Goal: Task Accomplishment & Management: Manage account settings

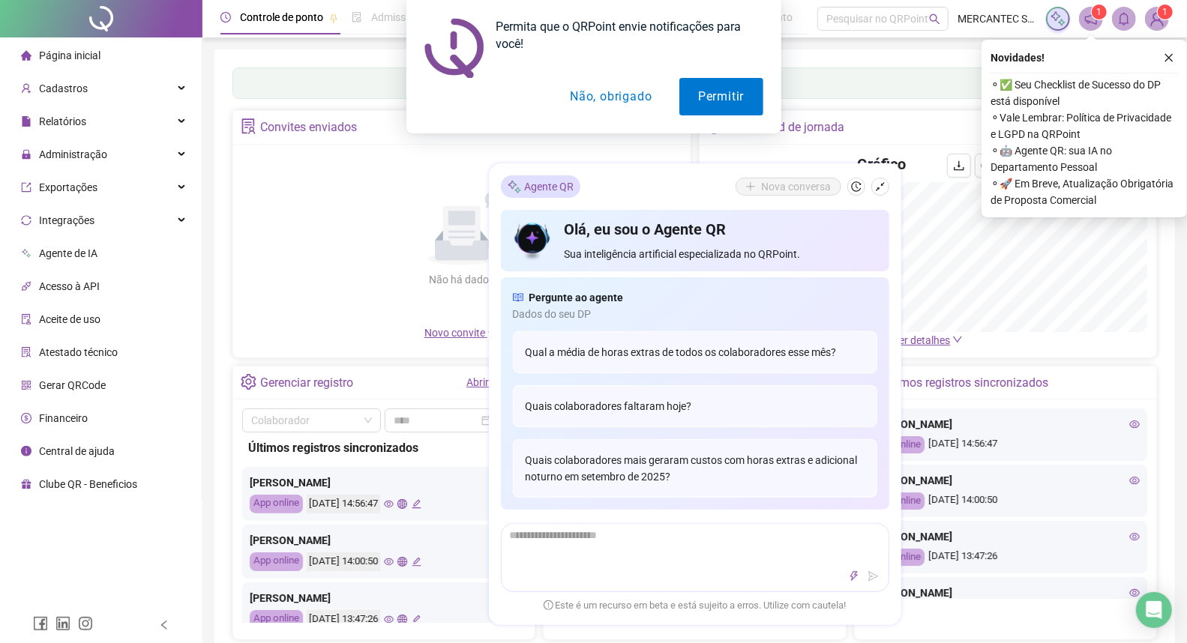
click at [619, 94] on button "Não, obrigado" at bounding box center [610, 96] width 119 height 37
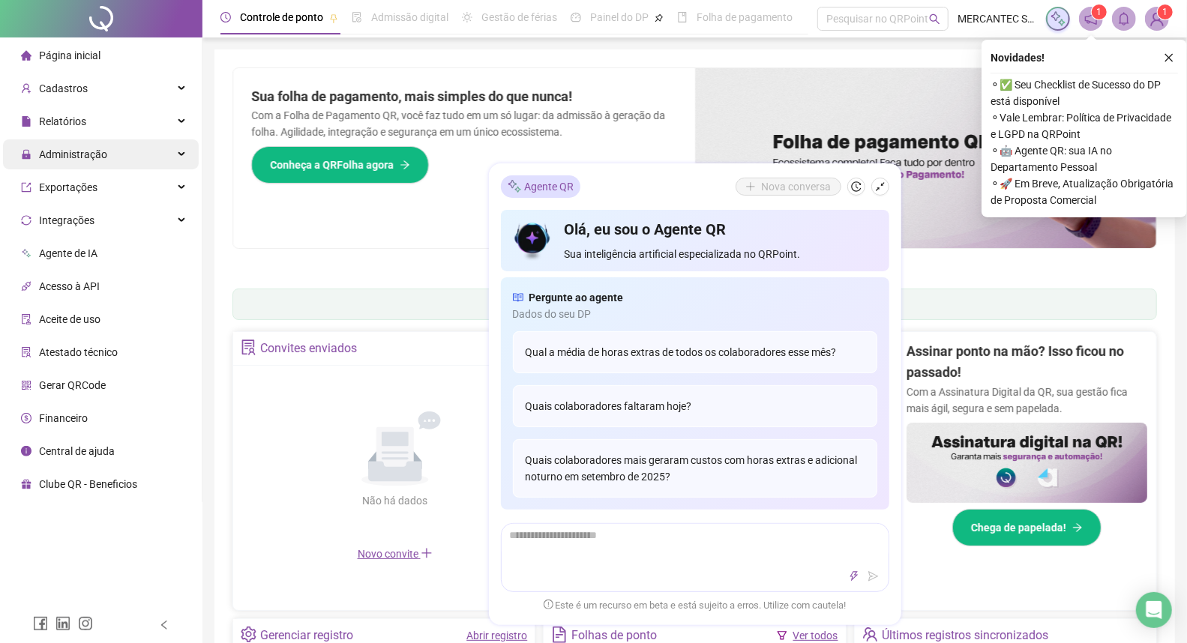
click at [105, 150] on span "Administração" at bounding box center [73, 154] width 68 height 12
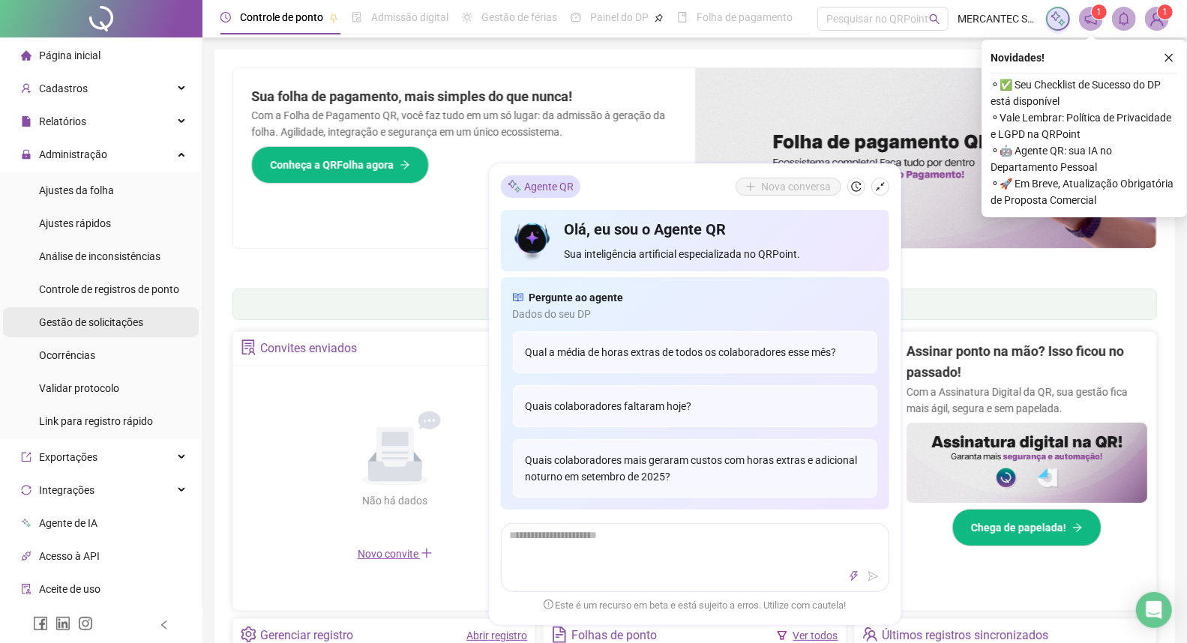
click at [85, 319] on span "Gestão de solicitações" at bounding box center [91, 322] width 104 height 12
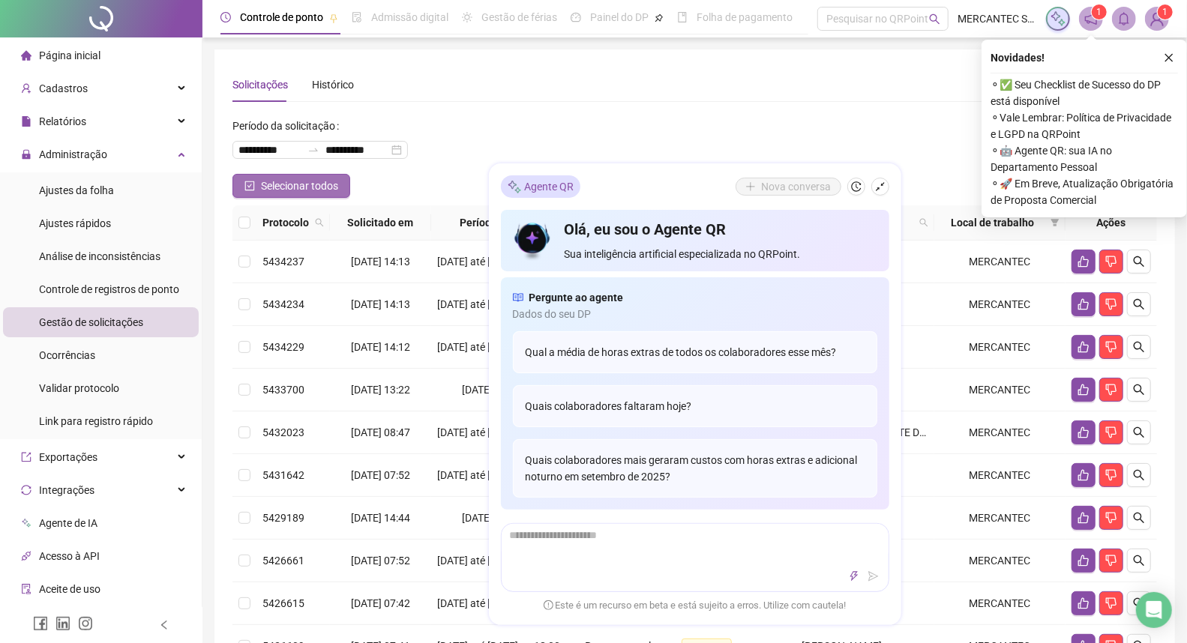
click at [255, 181] on icon "check-square" at bounding box center [249, 186] width 10 height 10
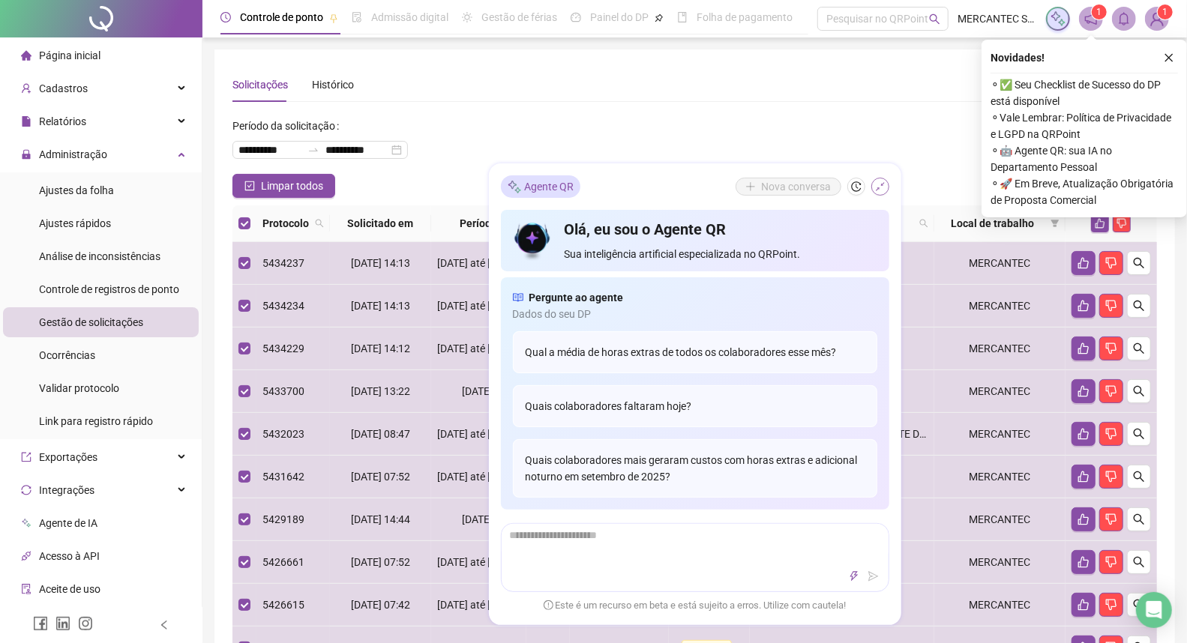
click at [878, 181] on icon "shrink" at bounding box center [880, 186] width 10 height 10
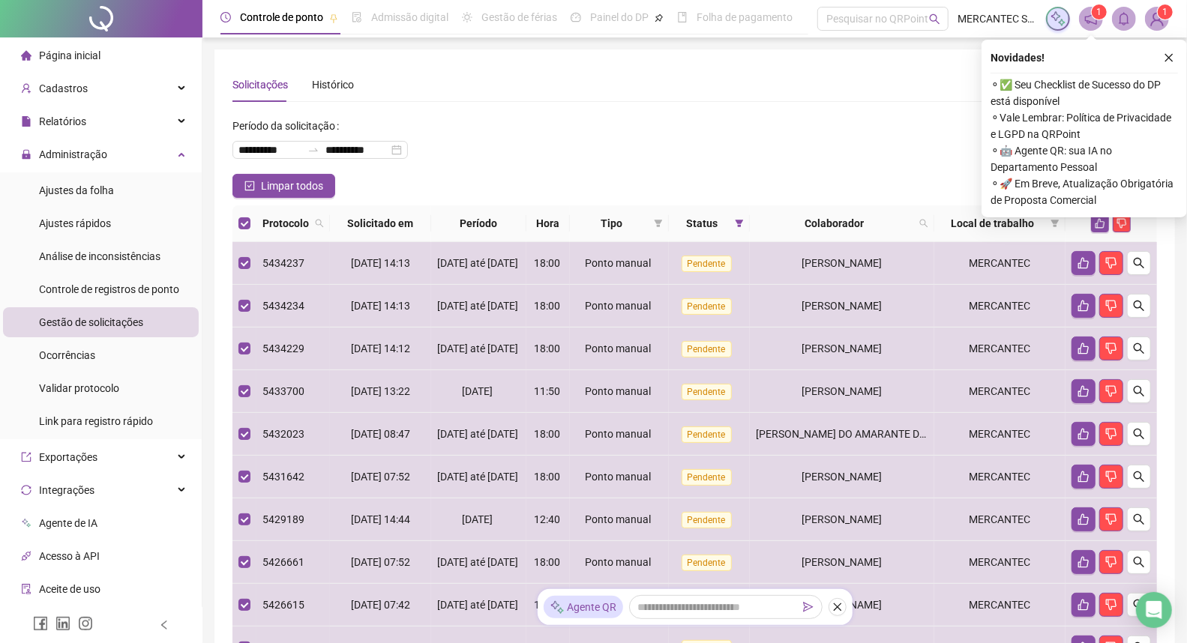
click at [1166, 57] on icon "close" at bounding box center [1169, 57] width 10 height 10
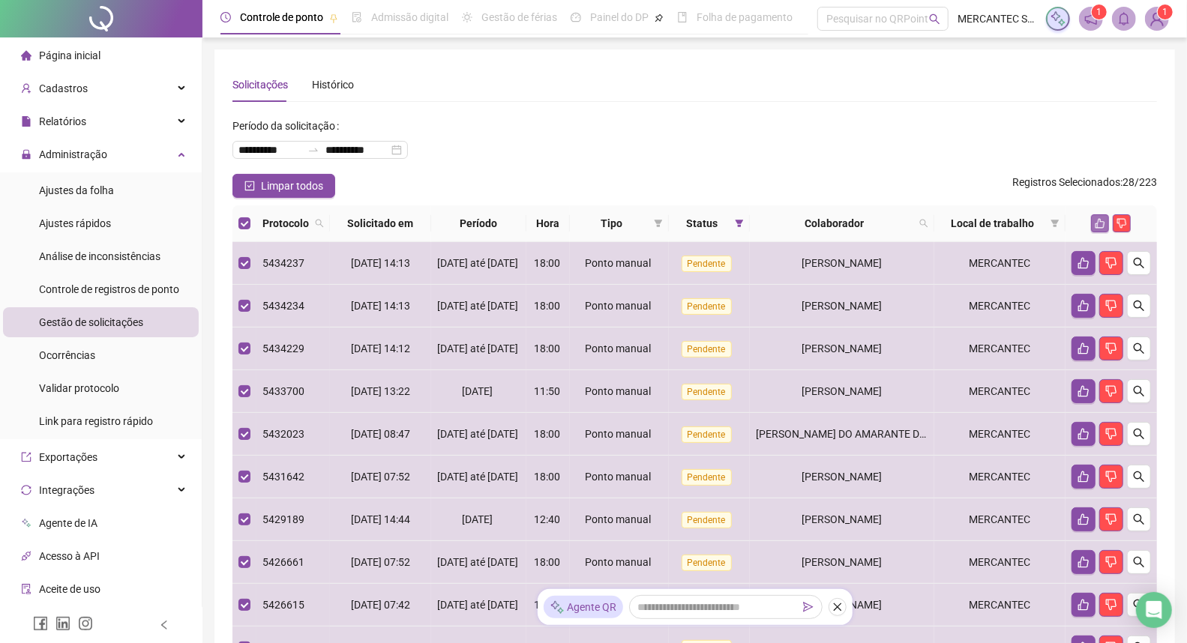
click at [1103, 223] on icon "like" at bounding box center [1100, 223] width 10 height 10
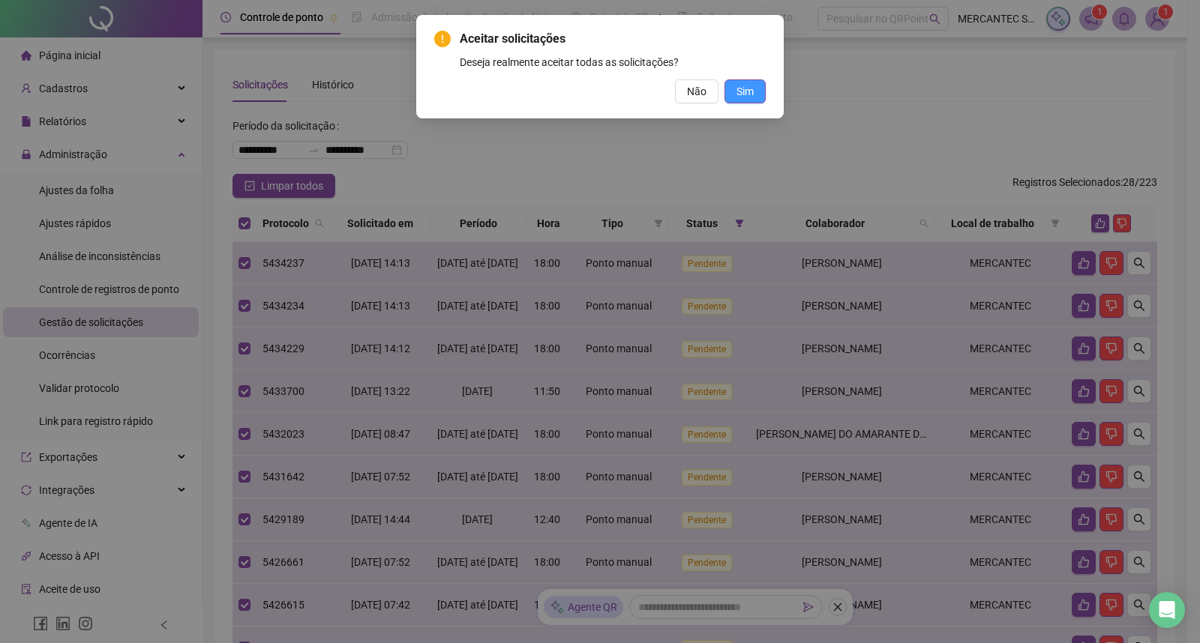
click at [740, 91] on span "Sim" at bounding box center [744, 91] width 17 height 16
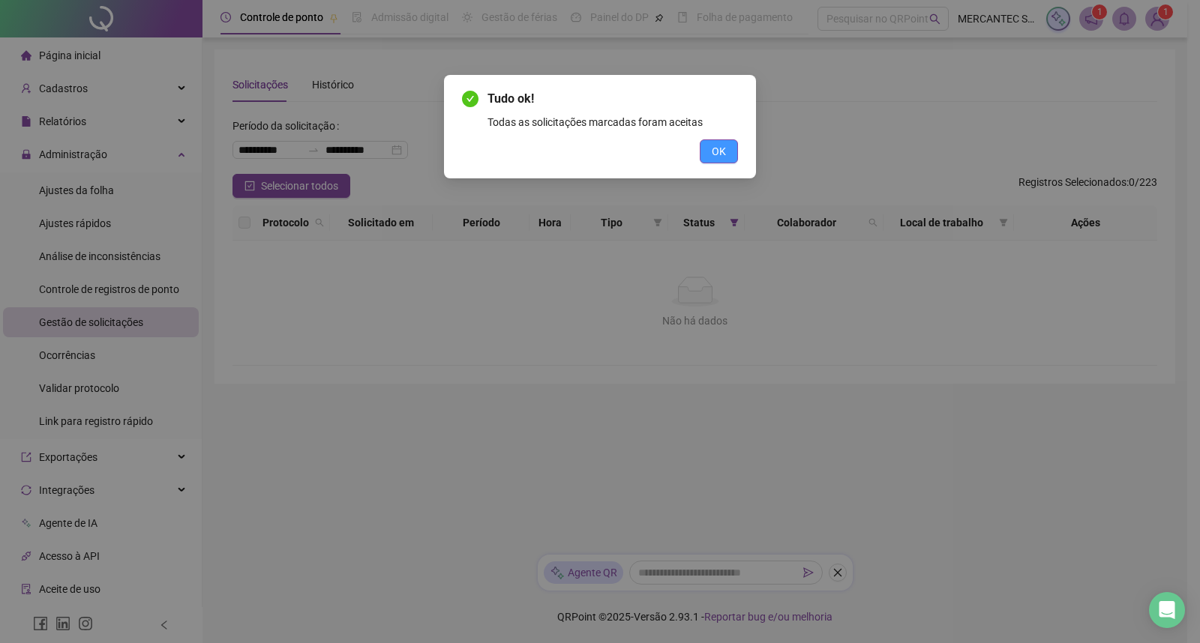
click at [716, 150] on span "OK" at bounding box center [718, 151] width 14 height 16
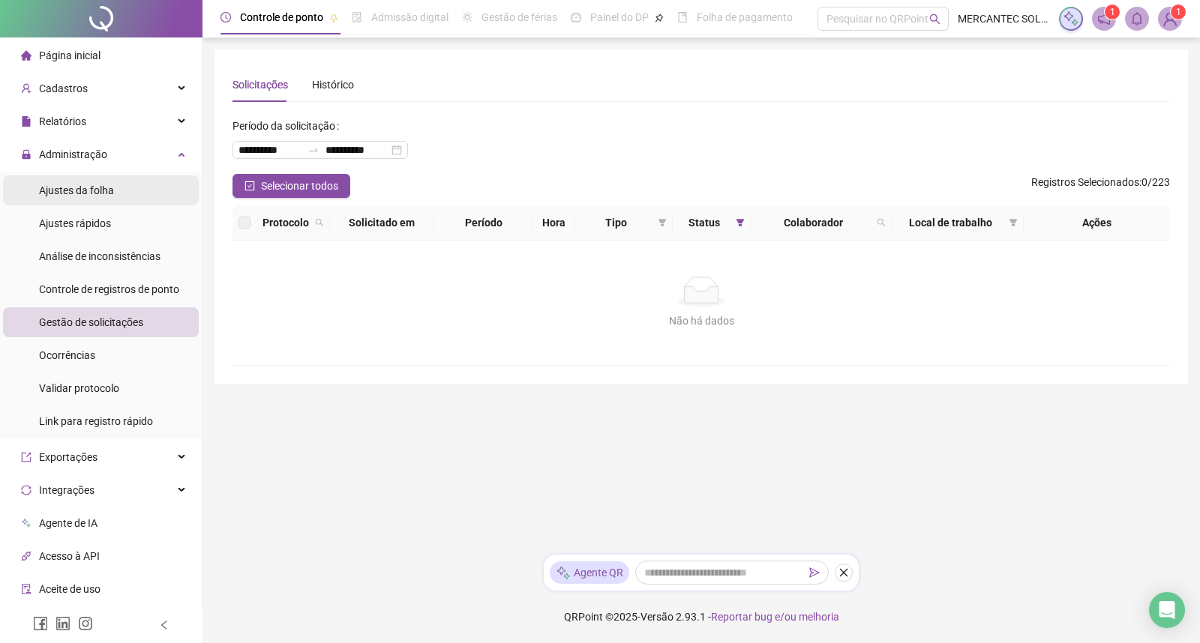
click at [81, 185] on span "Ajustes da folha" at bounding box center [76, 190] width 75 height 12
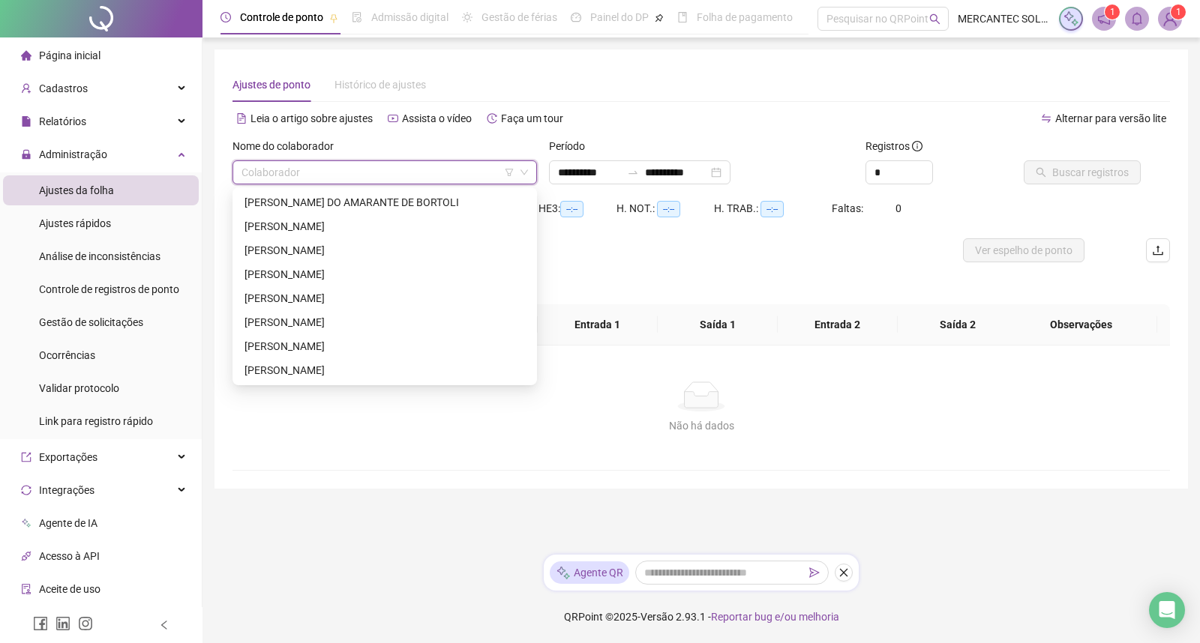
type input "**********"
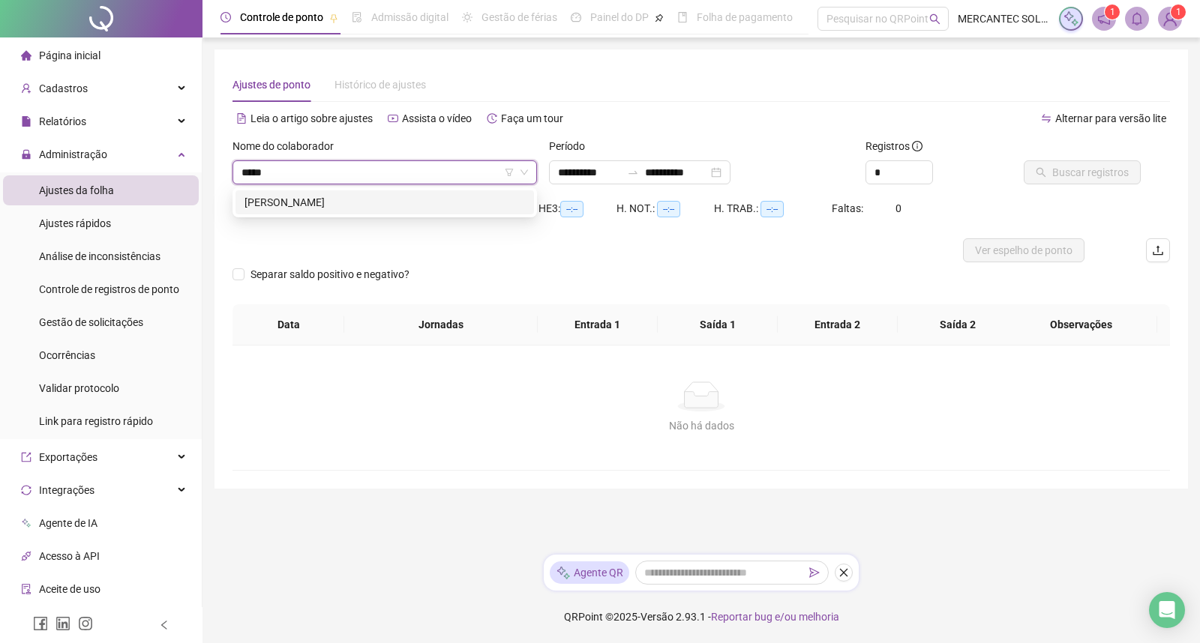
type input "******"
click at [337, 205] on div "[PERSON_NAME]" at bounding box center [384, 202] width 280 height 16
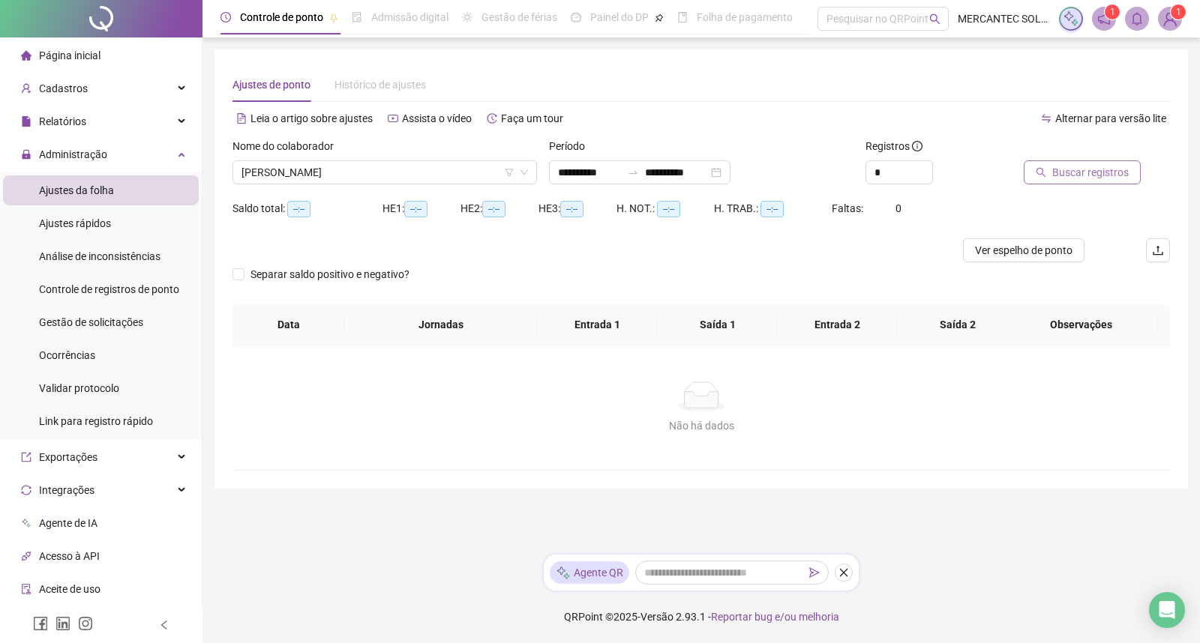
click at [1092, 169] on span "Buscar registros" at bounding box center [1090, 172] width 76 height 16
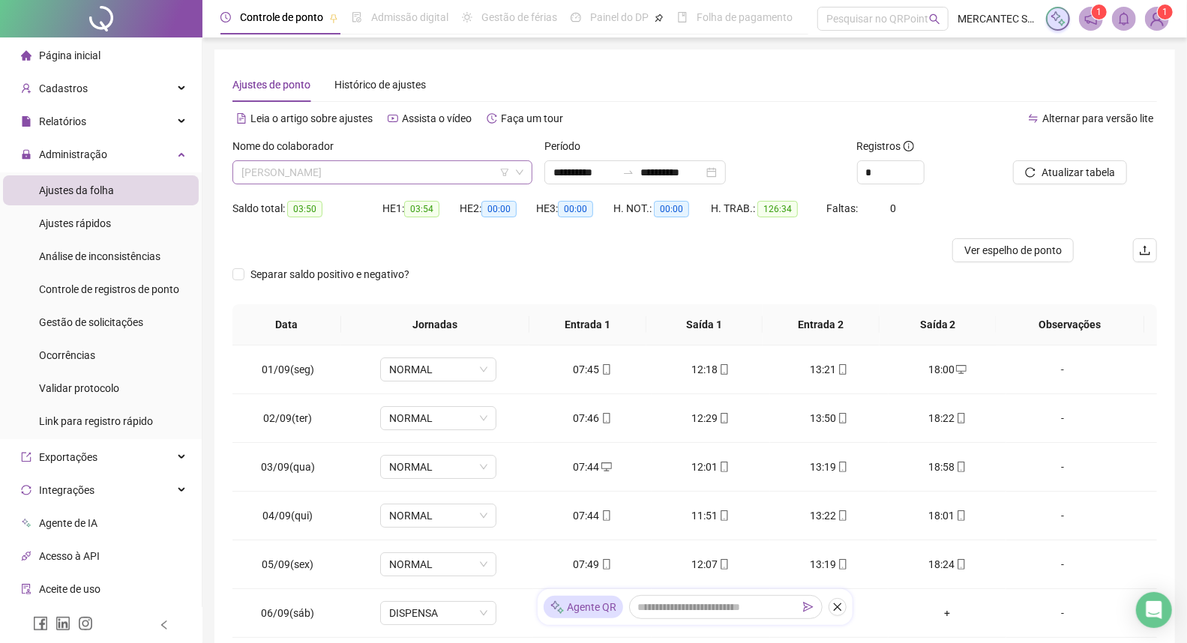
click at [355, 172] on span "[PERSON_NAME]" at bounding box center [382, 172] width 282 height 22
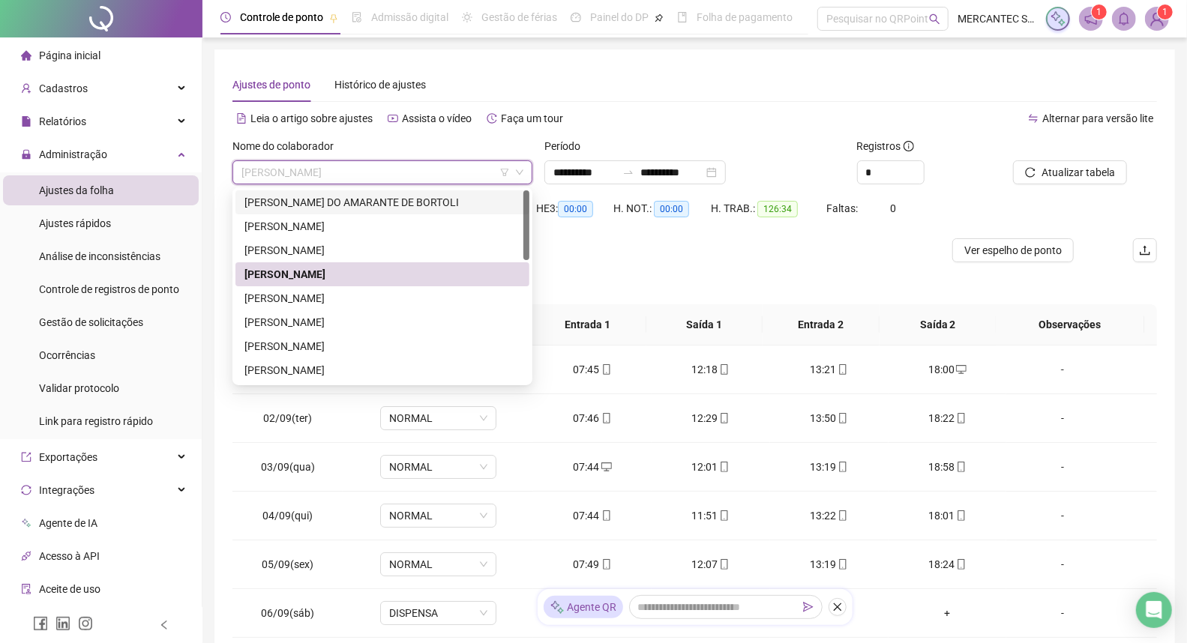
click at [347, 201] on div "[PERSON_NAME] DO AMARANTE DE BORTOLI" at bounding box center [382, 202] width 276 height 16
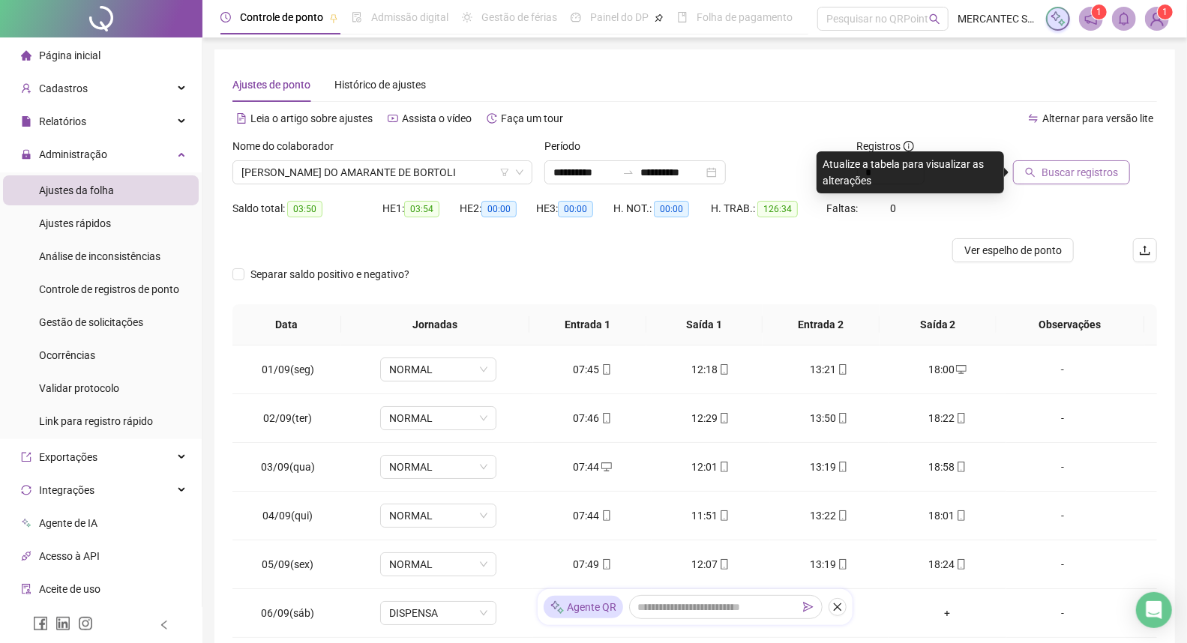
click at [1060, 180] on span "Buscar registros" at bounding box center [1079, 172] width 76 height 16
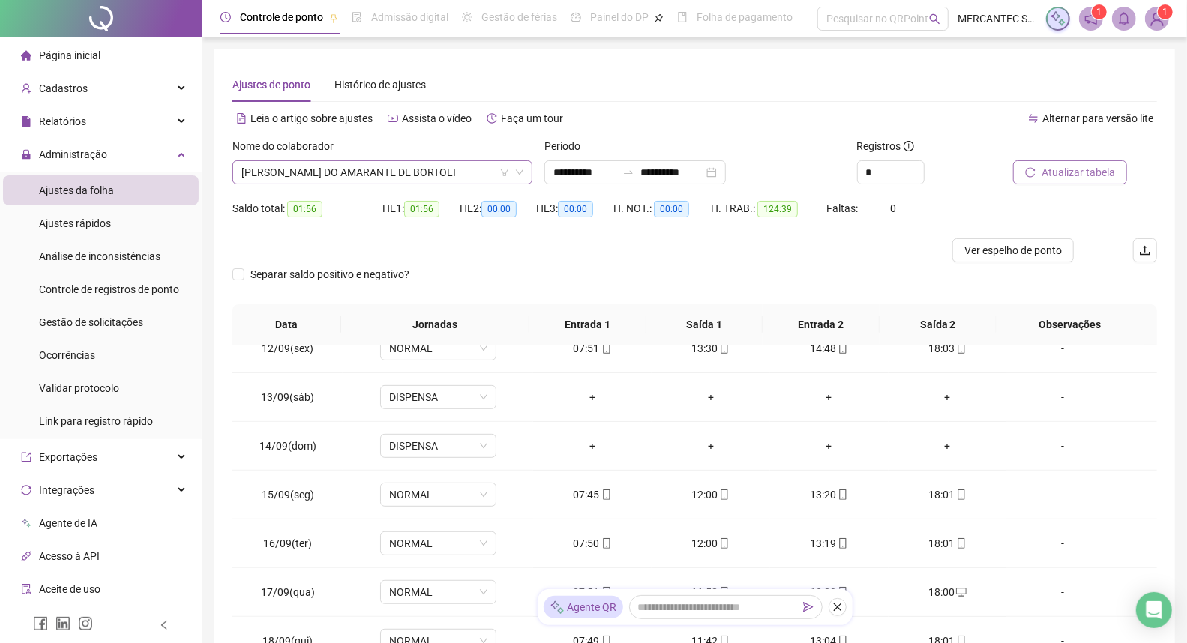
click at [357, 161] on span "[PERSON_NAME] DO AMARANTE DE BORTOLI" at bounding box center [382, 172] width 282 height 22
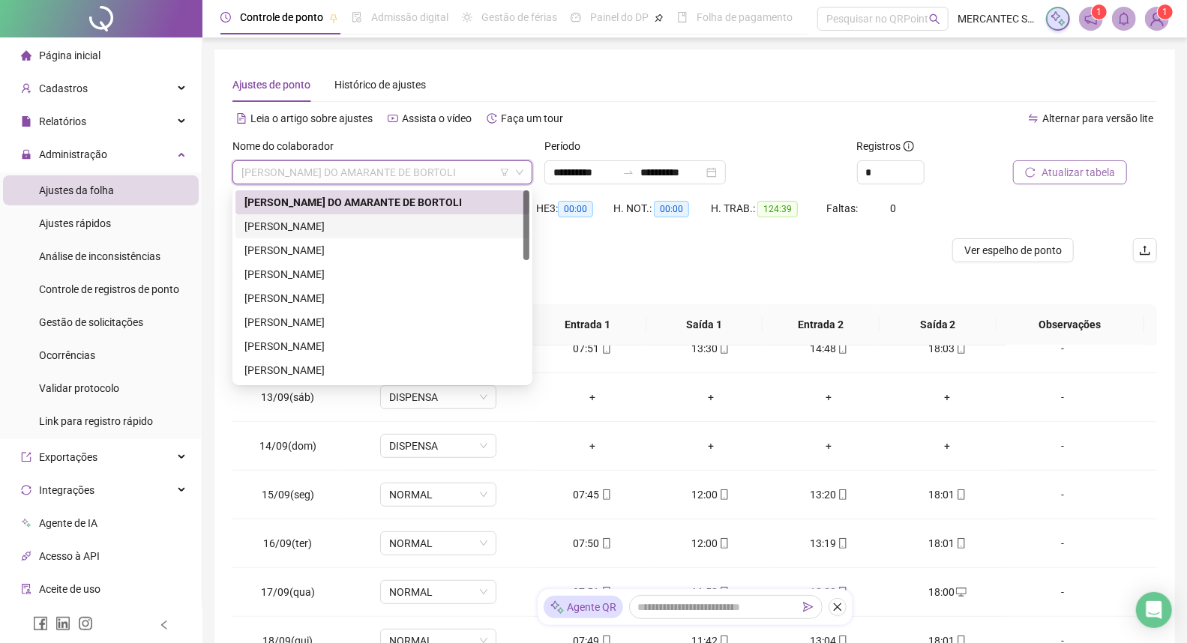
click at [354, 223] on div "[PERSON_NAME]" at bounding box center [382, 226] width 276 height 16
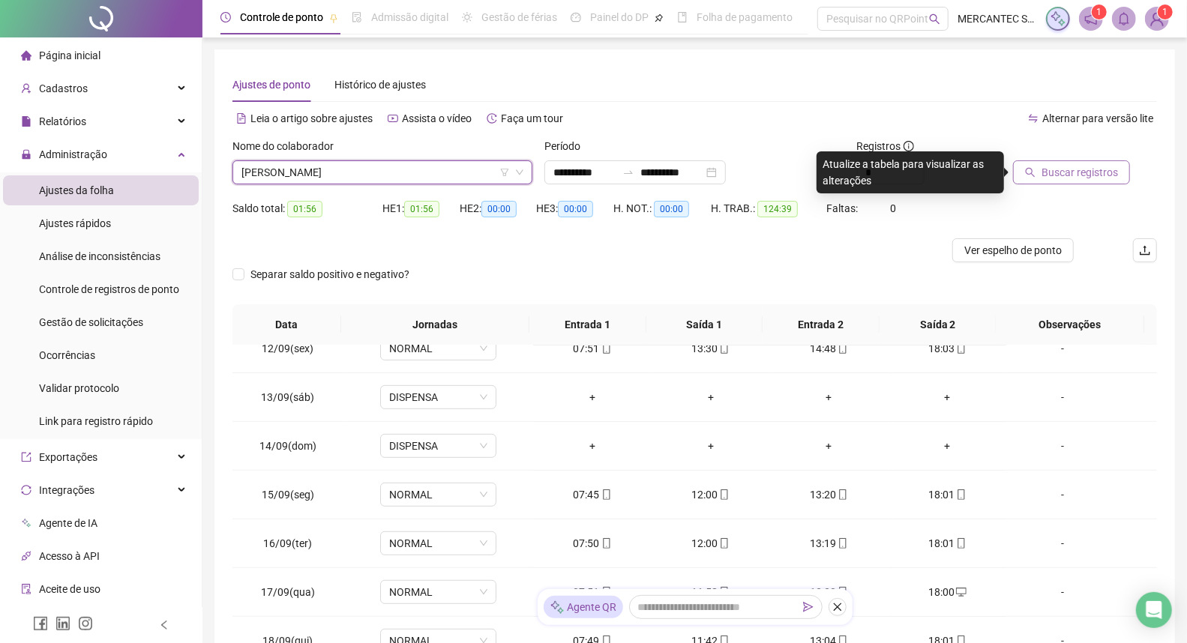
click at [1074, 168] on span "Buscar registros" at bounding box center [1079, 172] width 76 height 16
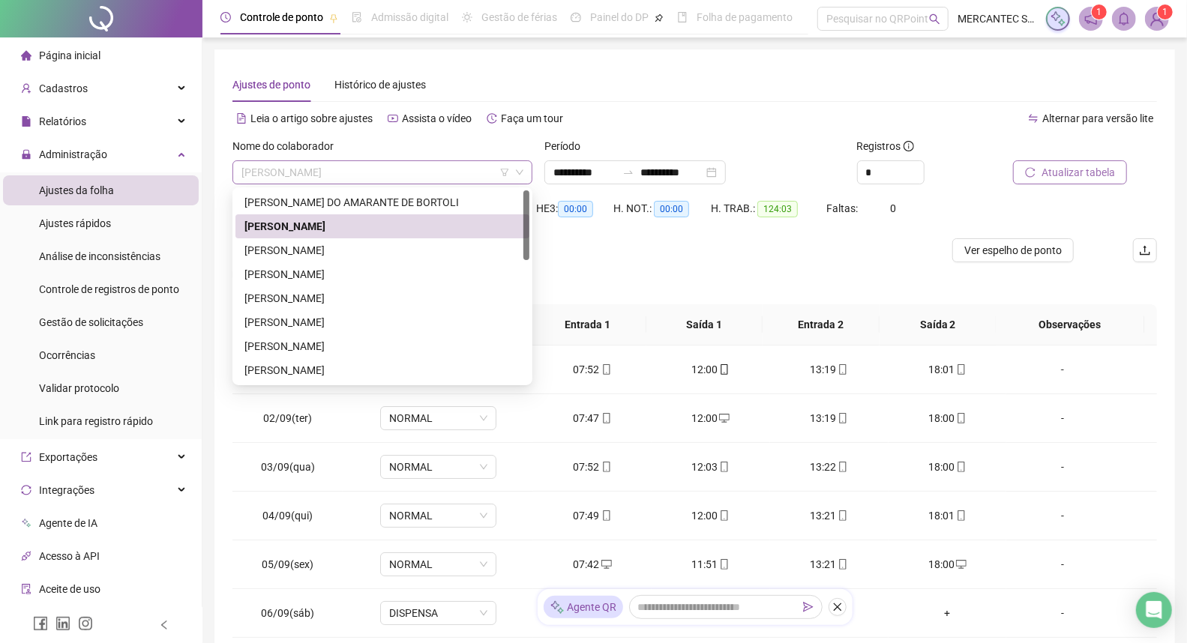
click at [340, 166] on span "[PERSON_NAME]" at bounding box center [382, 172] width 282 height 22
click at [325, 345] on div "[PERSON_NAME]" at bounding box center [382, 346] width 276 height 16
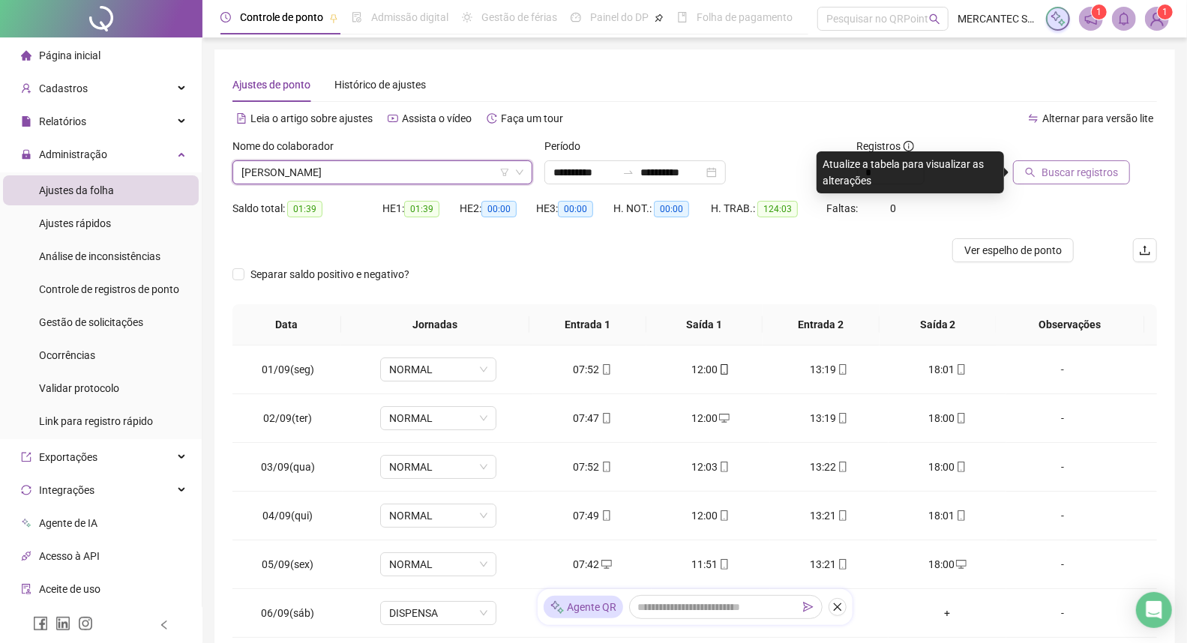
click at [1075, 172] on span "Buscar registros" at bounding box center [1079, 172] width 76 height 16
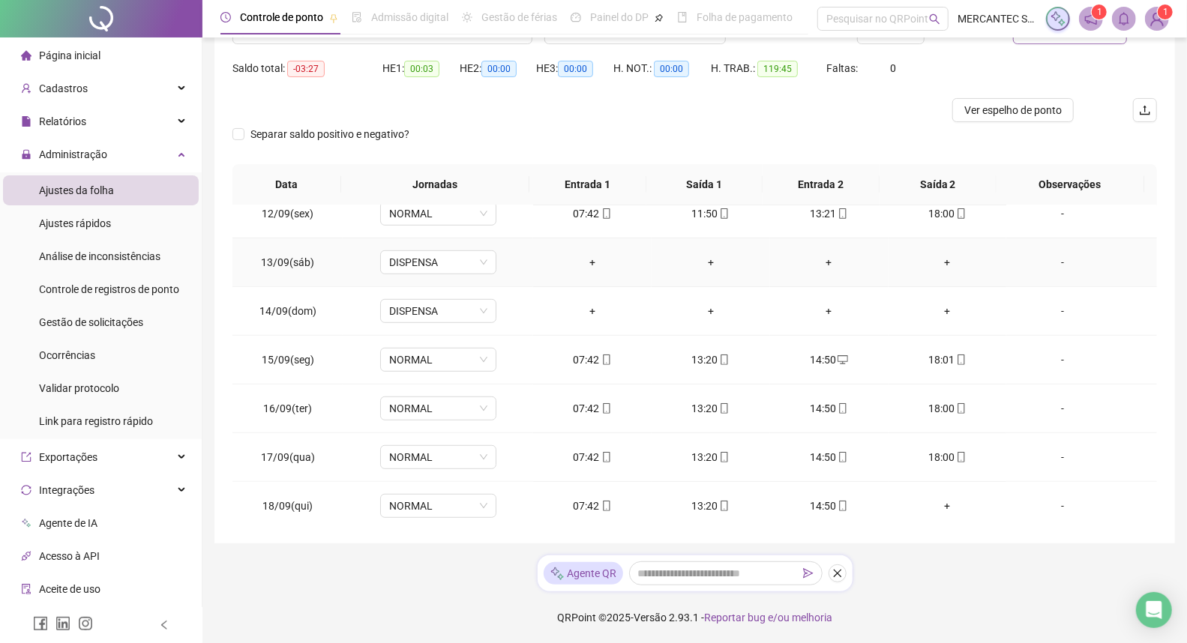
scroll to position [558, 0]
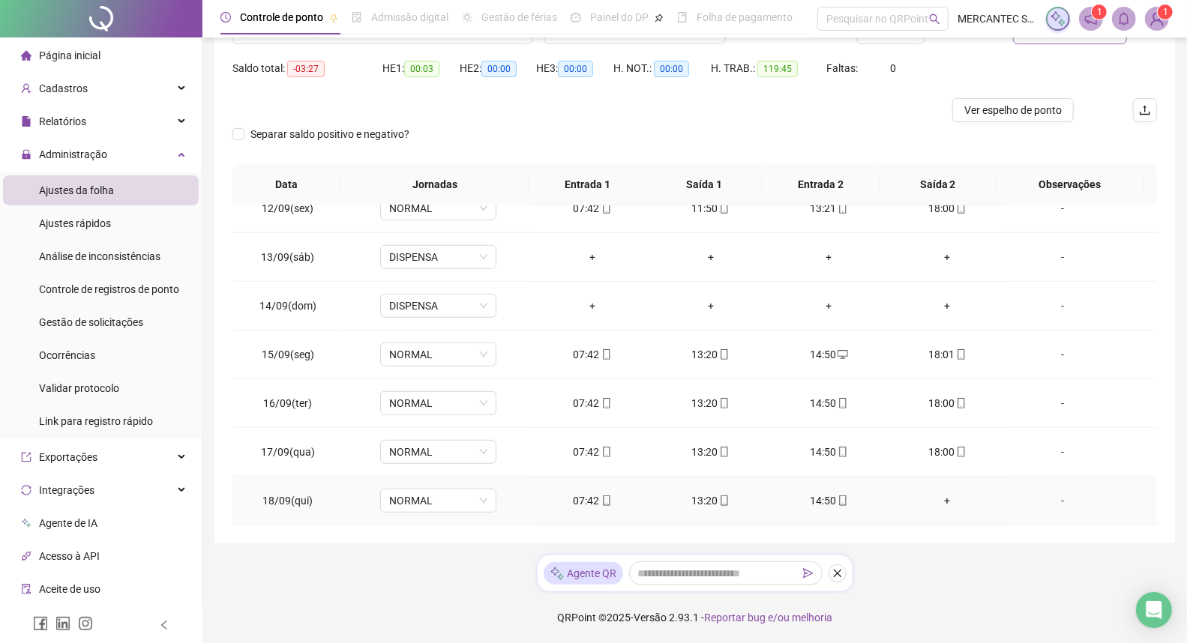
click at [940, 499] on div "+" at bounding box center [947, 501] width 94 height 16
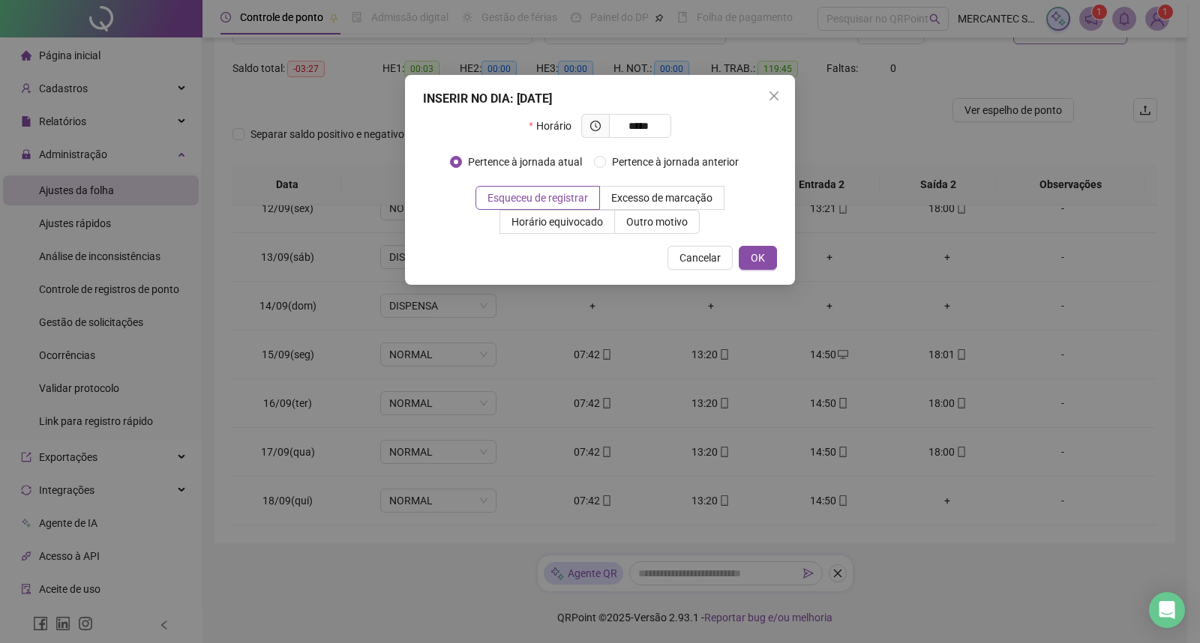
type input "*****"
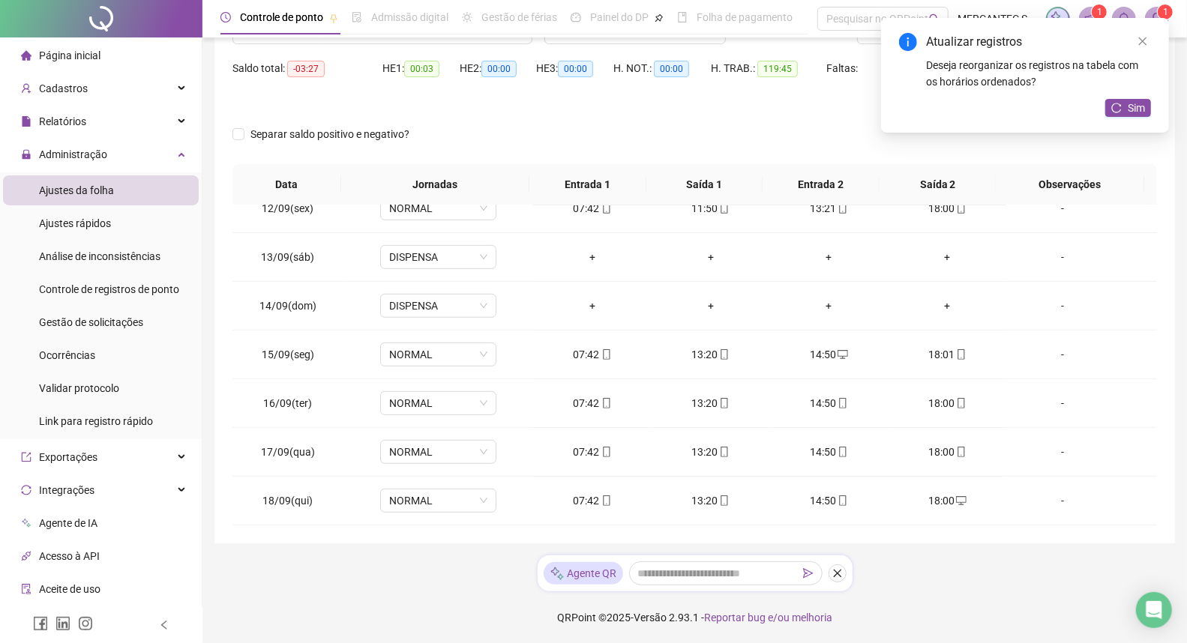
click at [1137, 95] on div "Atualizar registros Deseja reorganizar os registros na tabela com os horários o…" at bounding box center [1025, 75] width 288 height 115
click at [1135, 105] on span "Sim" at bounding box center [1136, 108] width 17 height 16
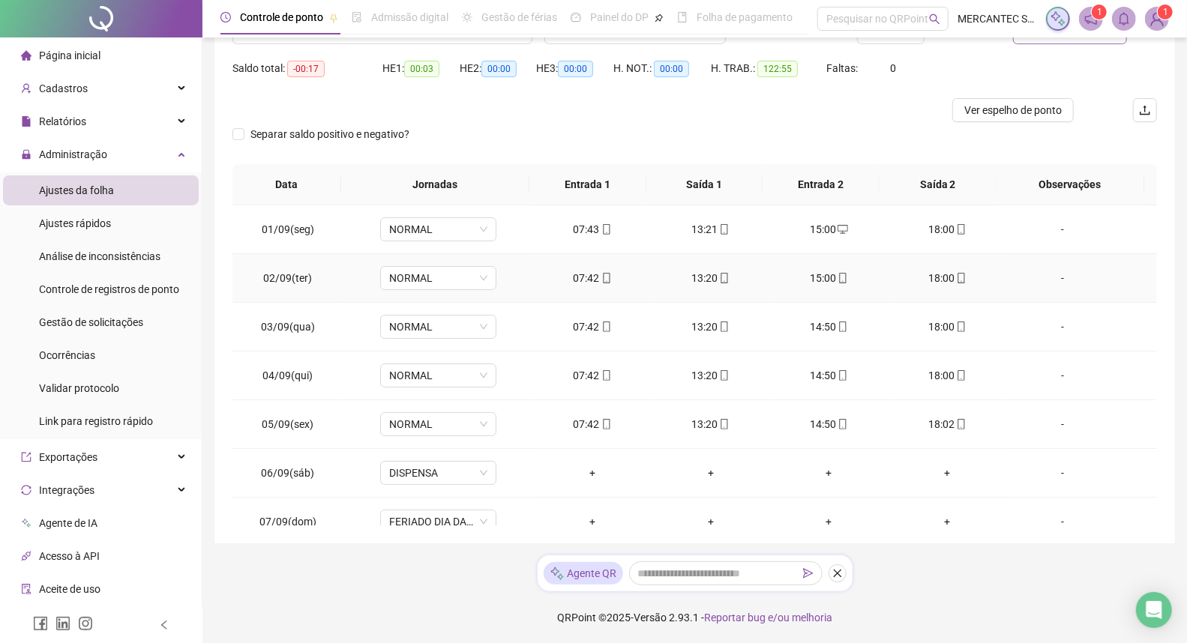
scroll to position [0, 0]
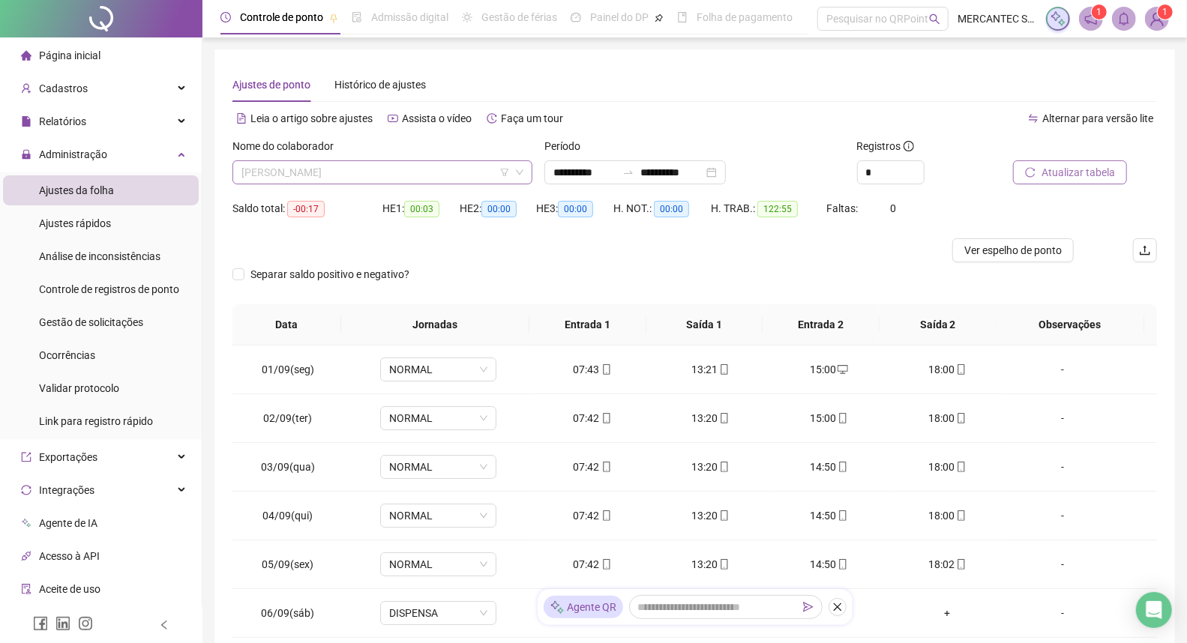
click at [346, 180] on span "[PERSON_NAME]" at bounding box center [382, 172] width 282 height 22
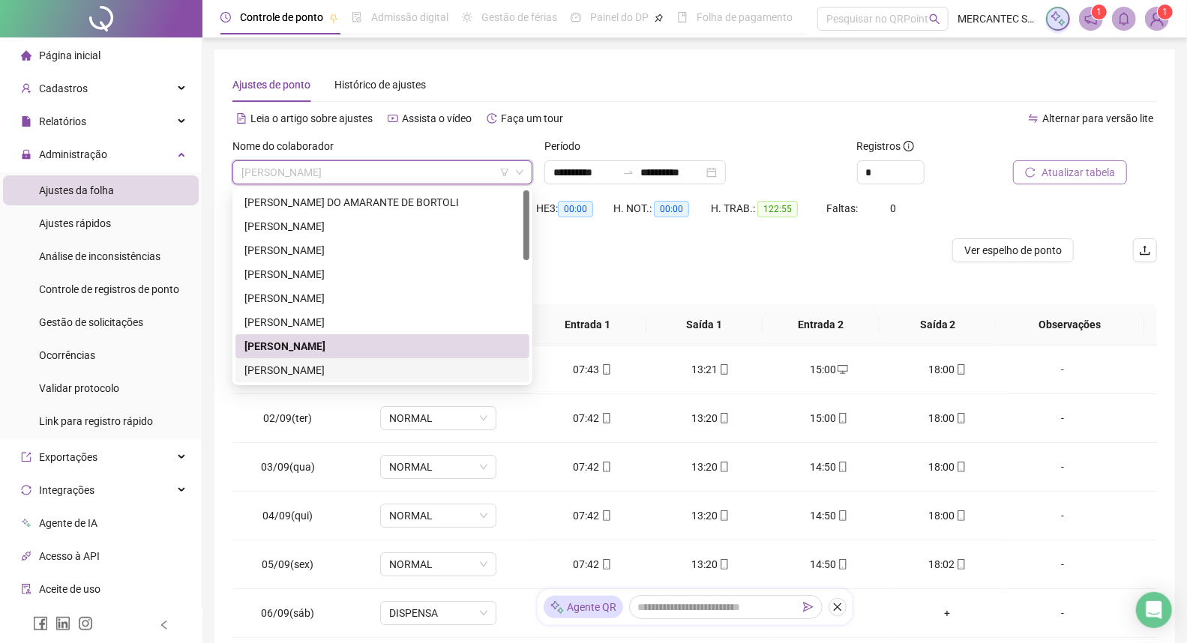
click at [325, 370] on div "[PERSON_NAME]" at bounding box center [382, 370] width 276 height 16
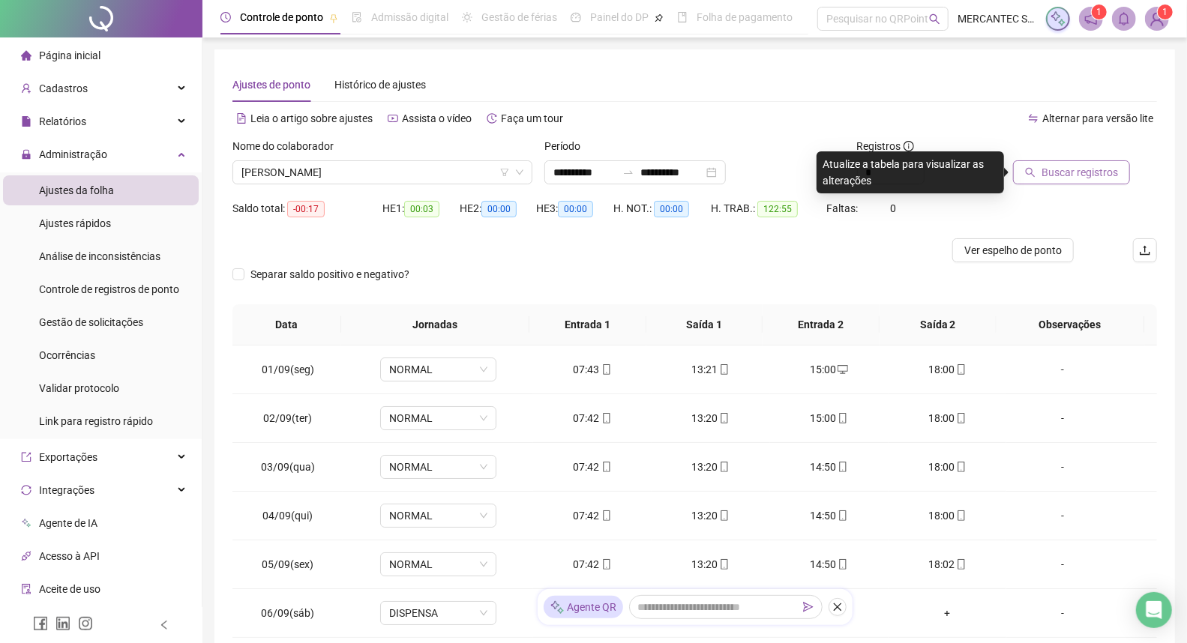
click at [1096, 162] on button "Buscar registros" at bounding box center [1071, 172] width 117 height 24
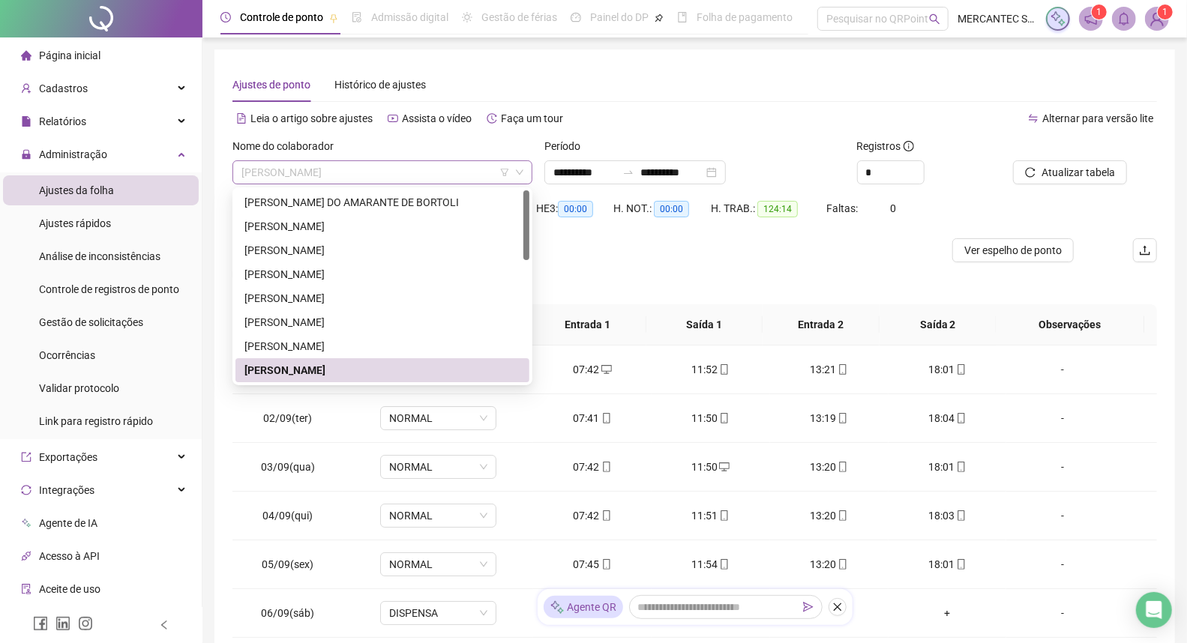
click at [442, 166] on span "[PERSON_NAME]" at bounding box center [382, 172] width 282 height 22
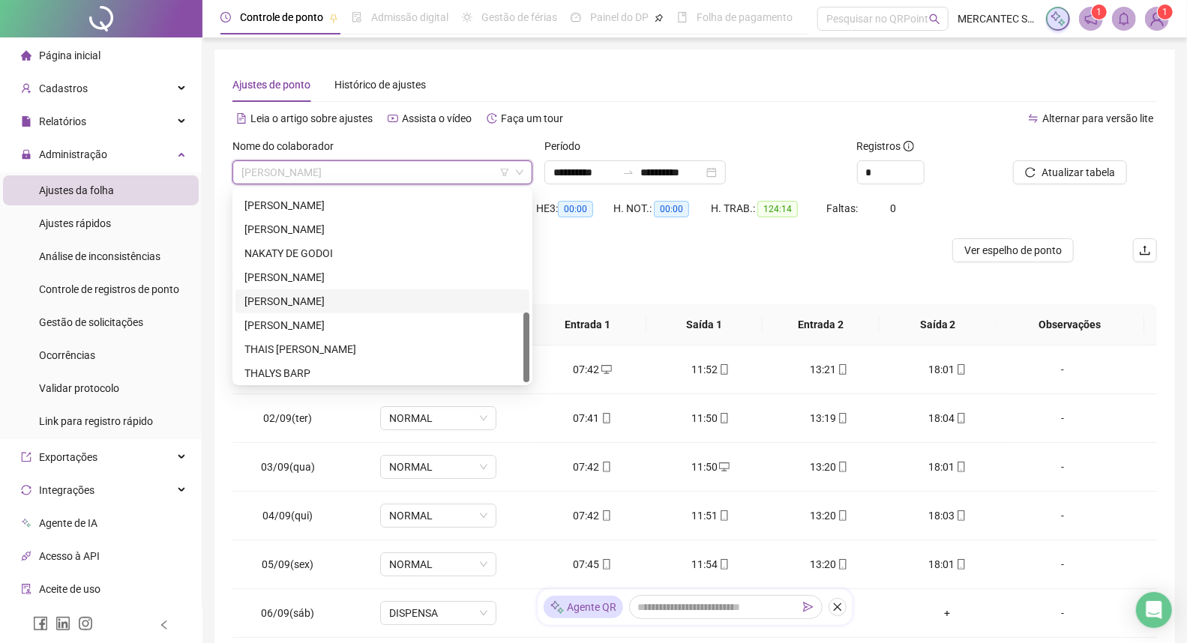
scroll to position [335, 0]
click at [307, 319] on div "[PERSON_NAME]" at bounding box center [382, 323] width 276 height 16
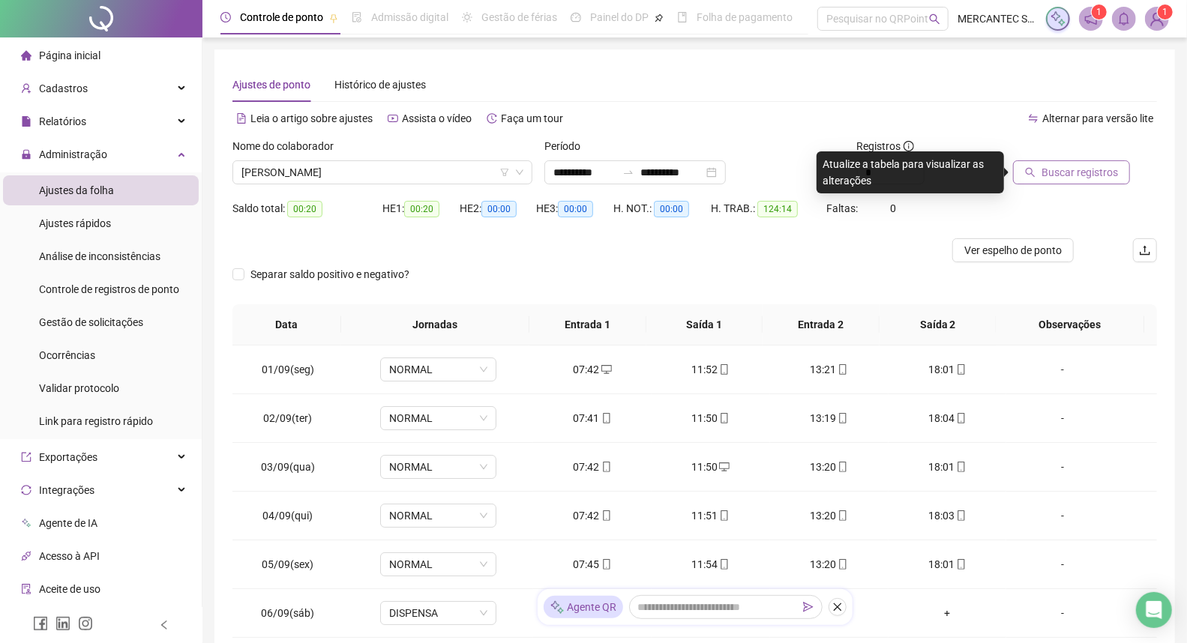
click at [1063, 172] on span "Buscar registros" at bounding box center [1079, 172] width 76 height 16
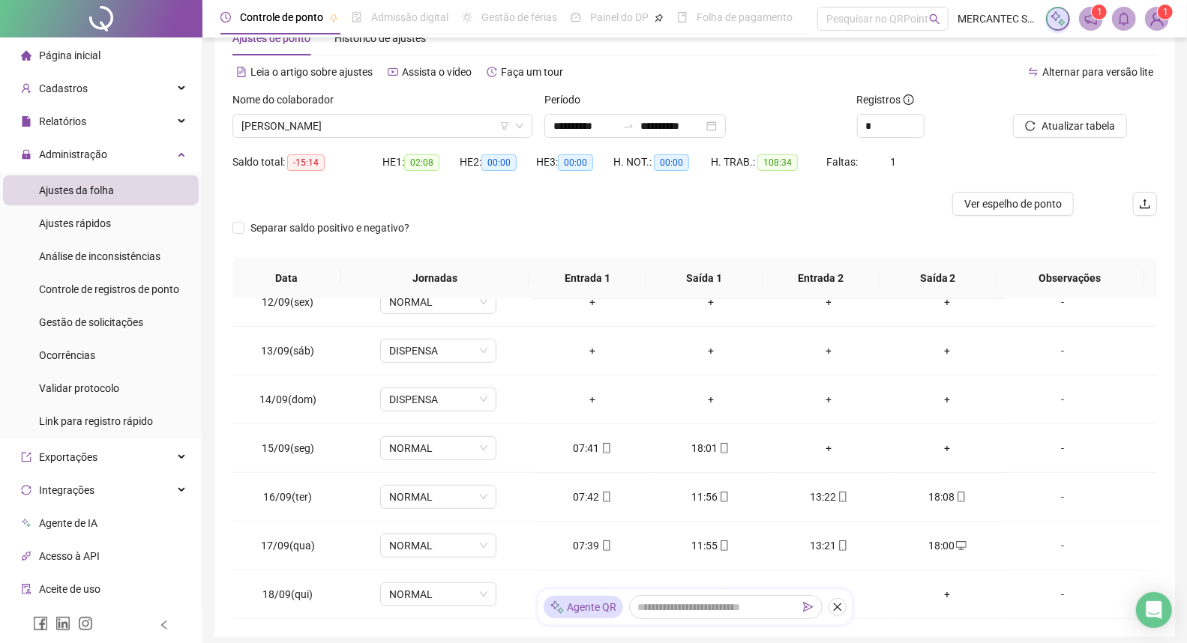
scroll to position [0, 0]
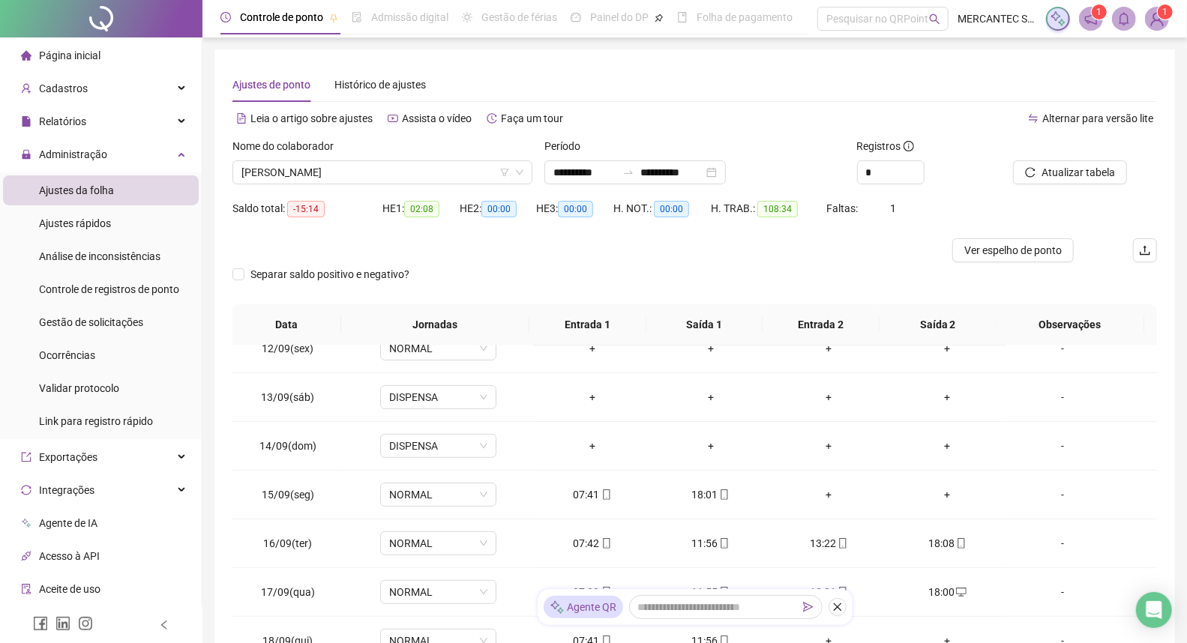
click at [96, 52] on span "Página inicial" at bounding box center [69, 55] width 61 height 12
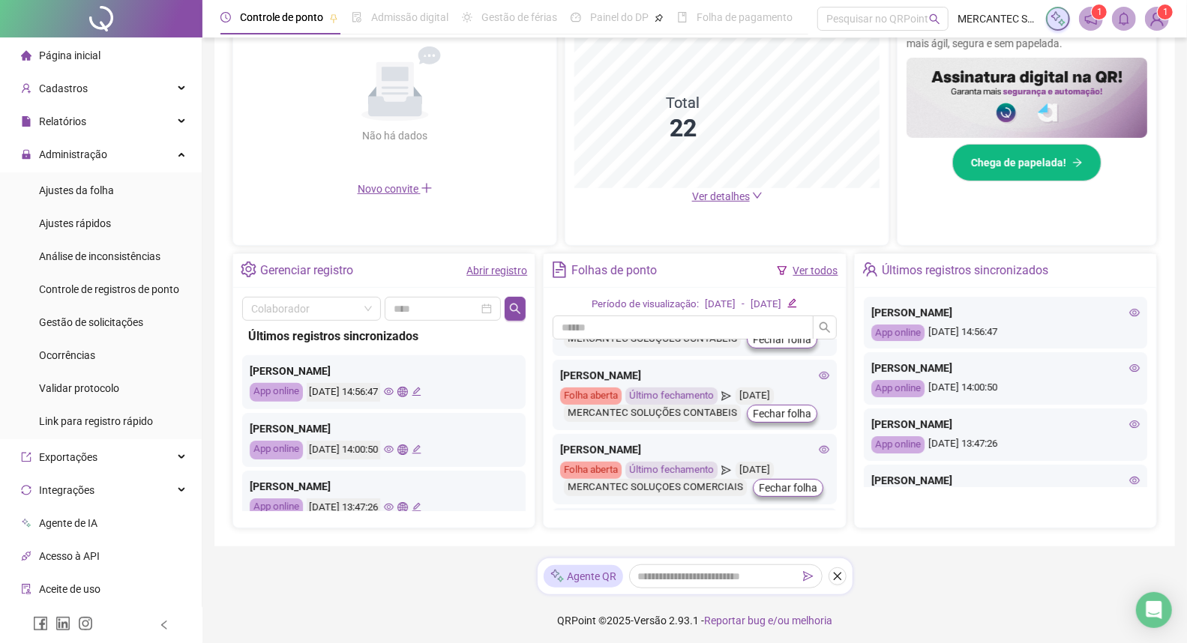
scroll to position [555, 0]
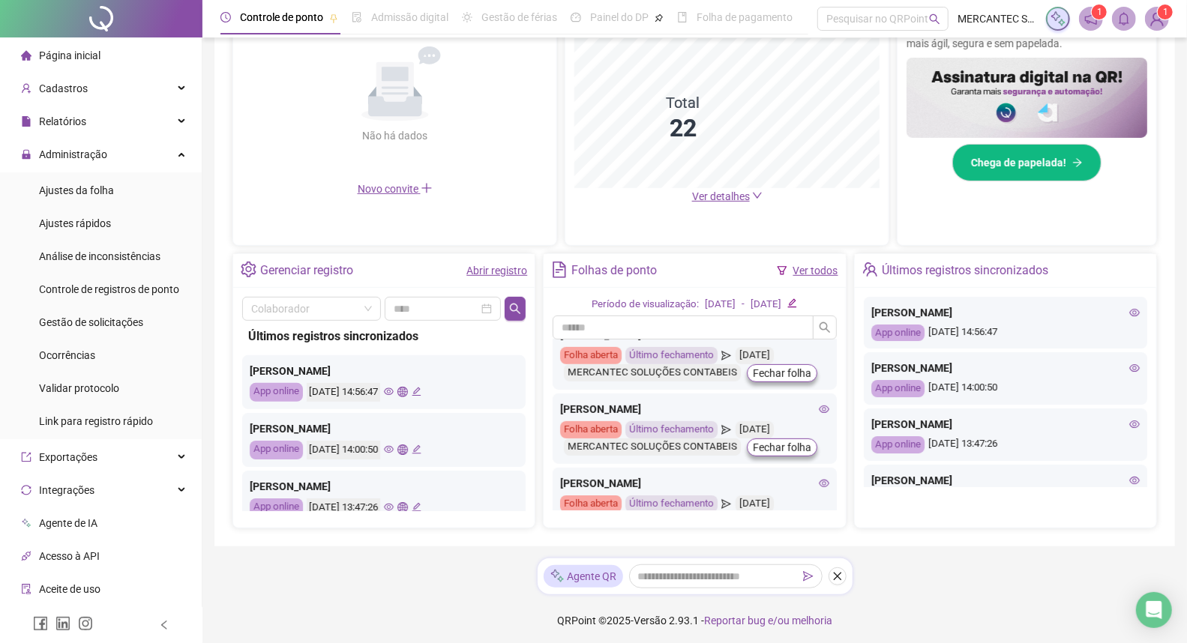
click at [808, 271] on link "Ver todos" at bounding box center [815, 271] width 45 height 12
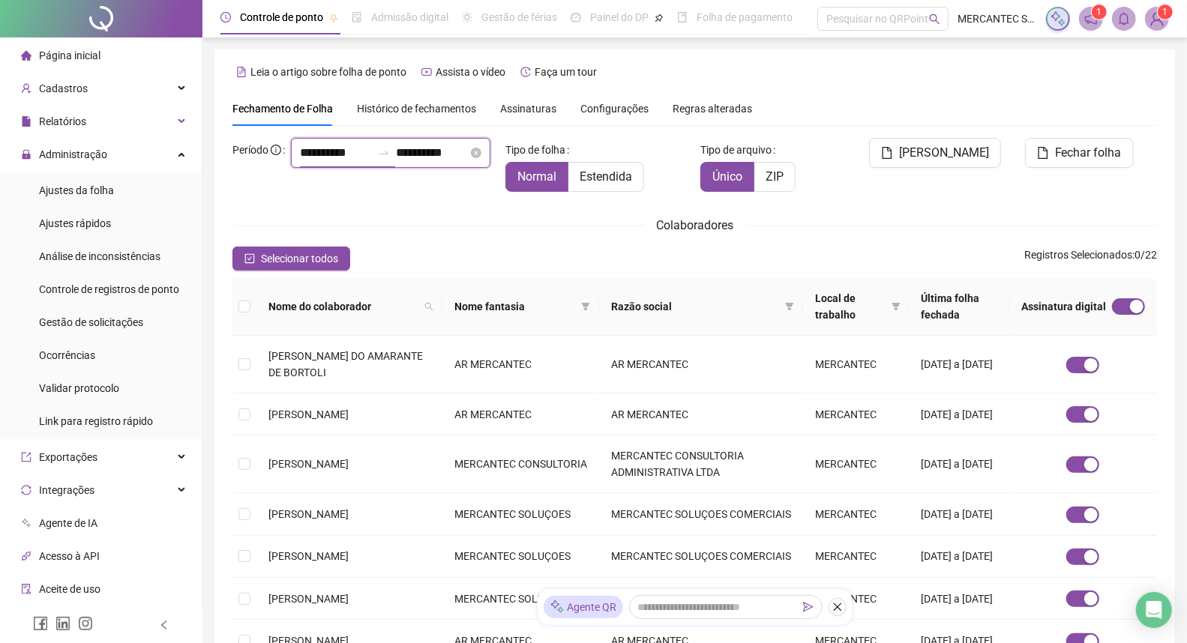
click at [300, 162] on input "**********" at bounding box center [336, 153] width 72 height 18
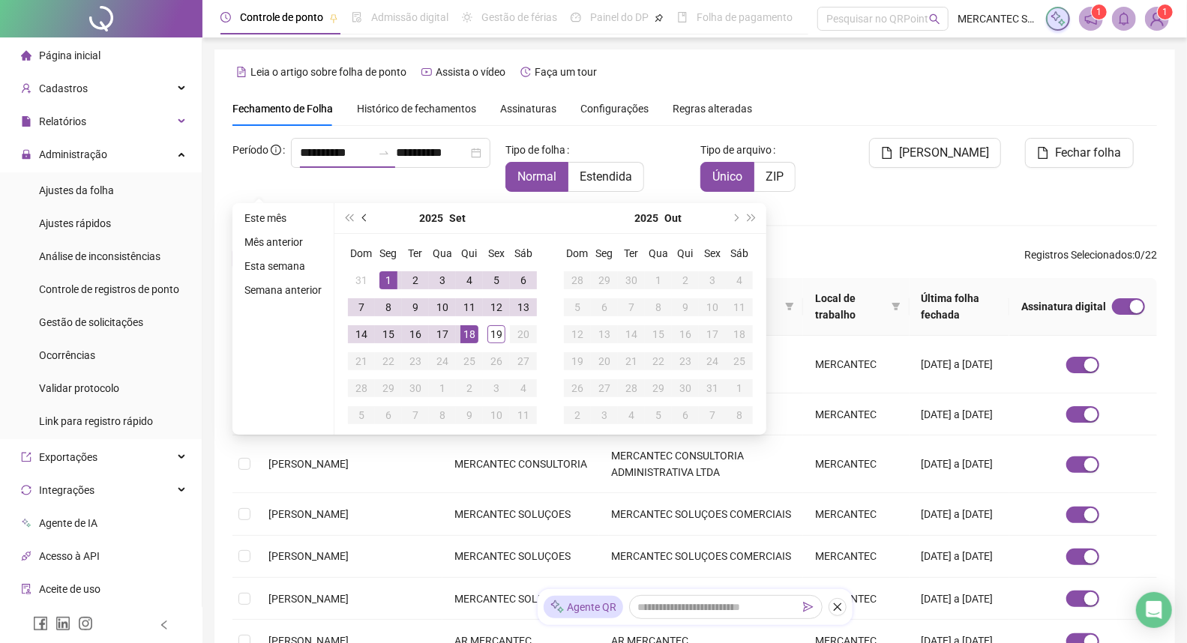
click at [364, 215] on span "prev-year" at bounding box center [365, 217] width 7 height 7
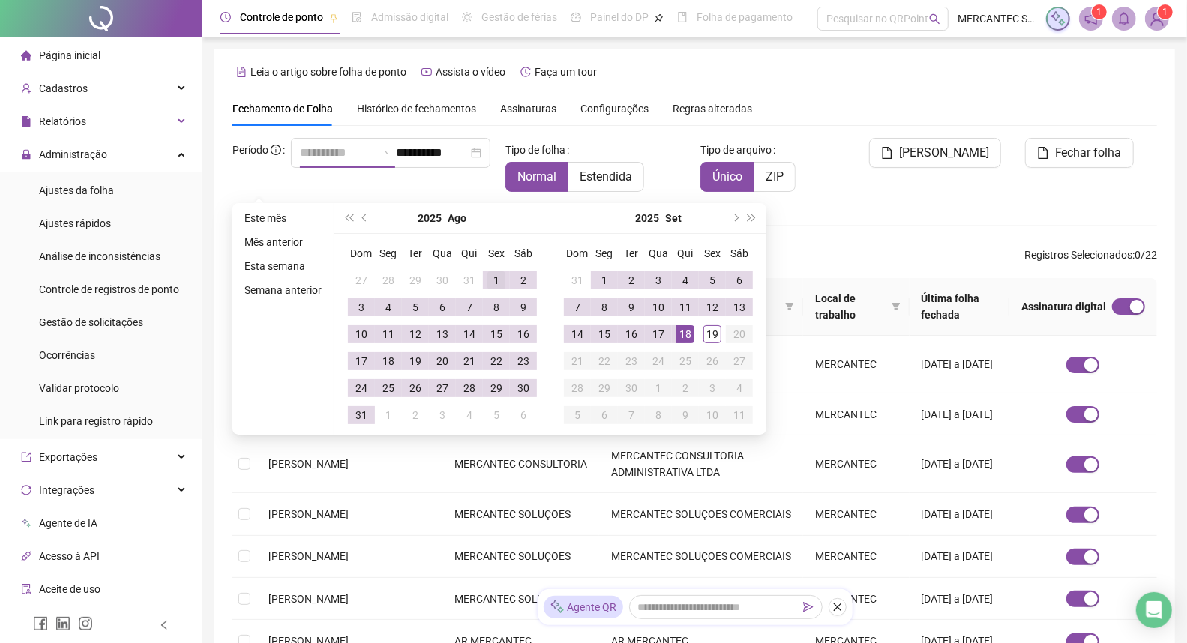
type input "**********"
click at [489, 274] on div "1" at bounding box center [496, 280] width 18 height 18
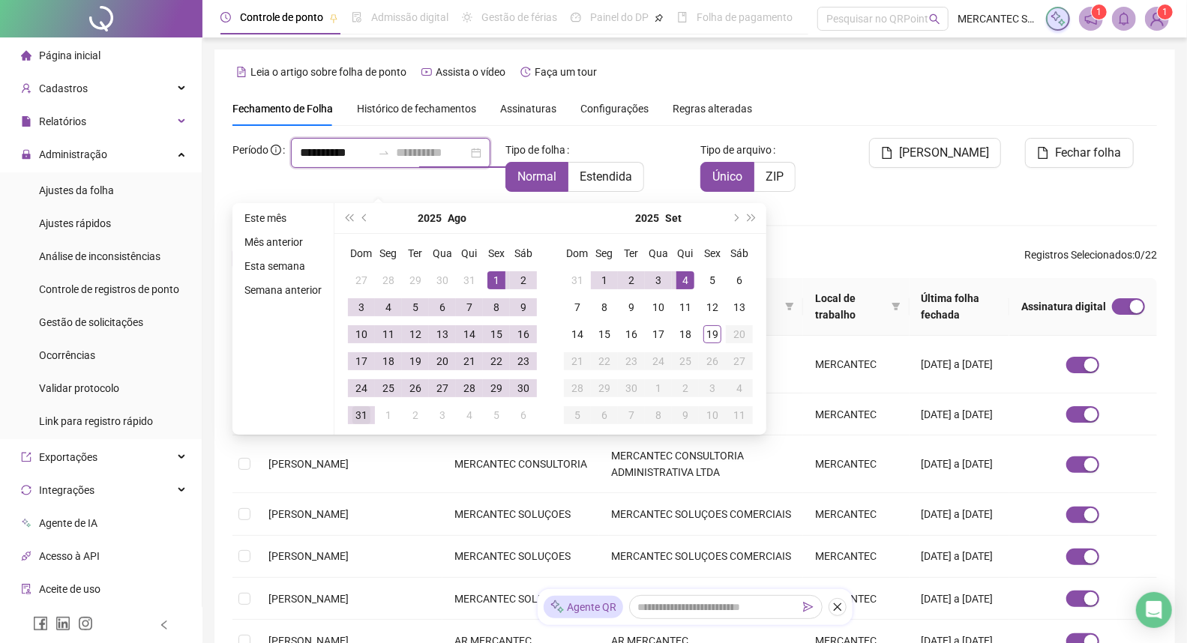
type input "**********"
click at [358, 413] on div "31" at bounding box center [361, 415] width 18 height 18
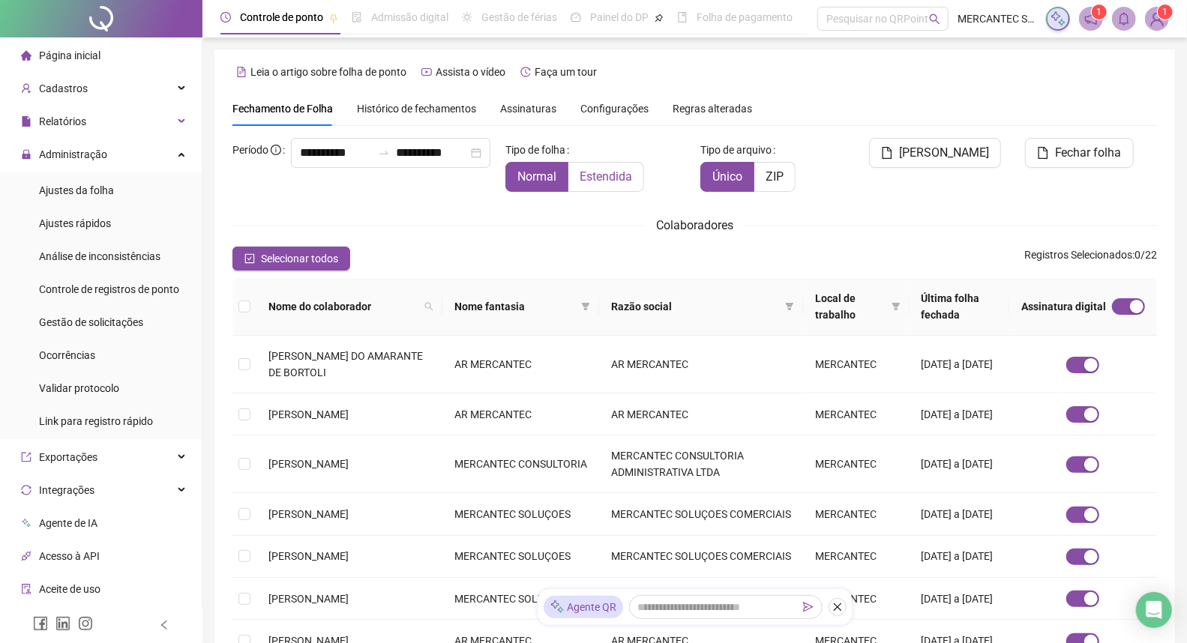
click at [600, 173] on span "Estendida" at bounding box center [606, 176] width 52 height 14
click at [778, 169] on span "ZIP" at bounding box center [774, 176] width 18 height 14
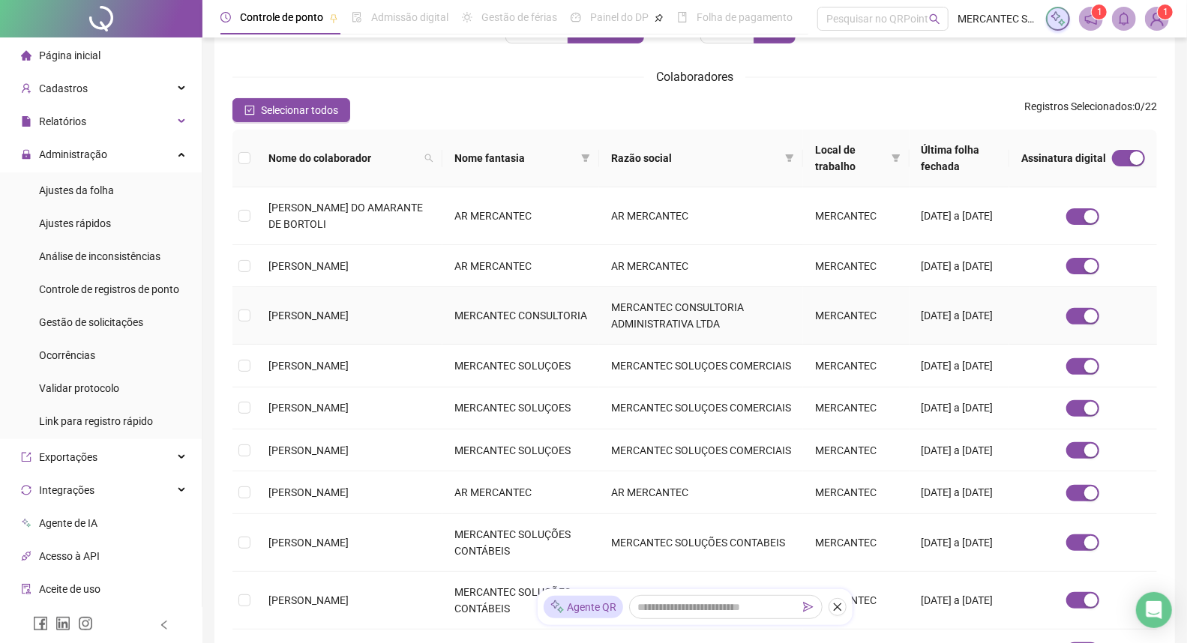
scroll to position [83, 0]
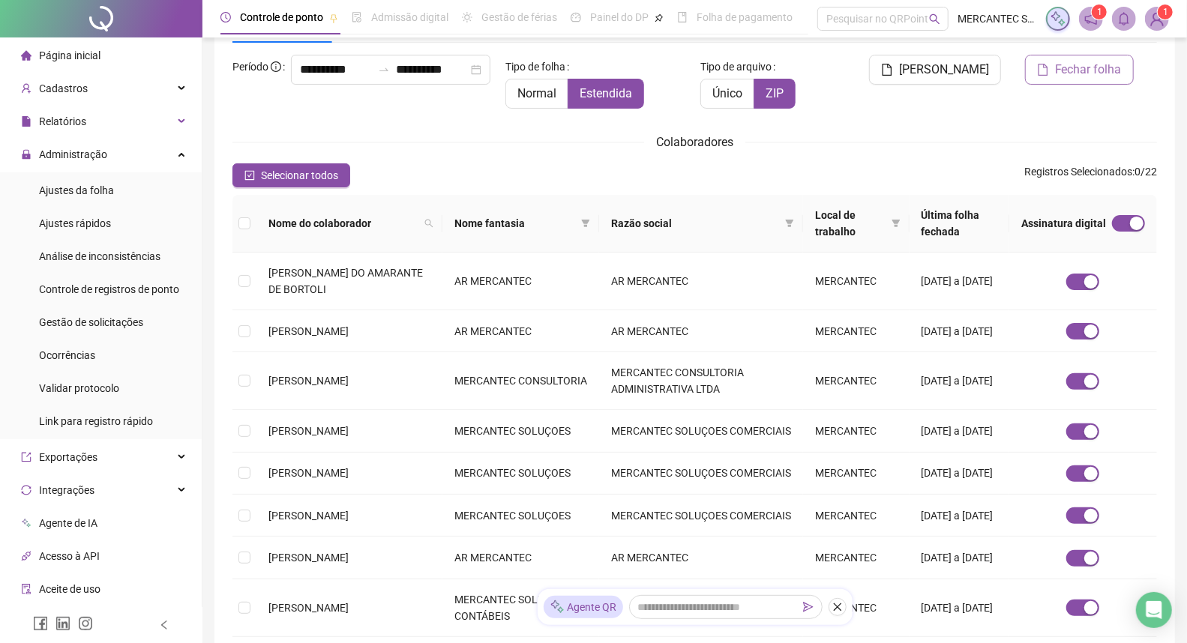
click at [1104, 66] on span "Fechar folha" at bounding box center [1088, 70] width 67 height 18
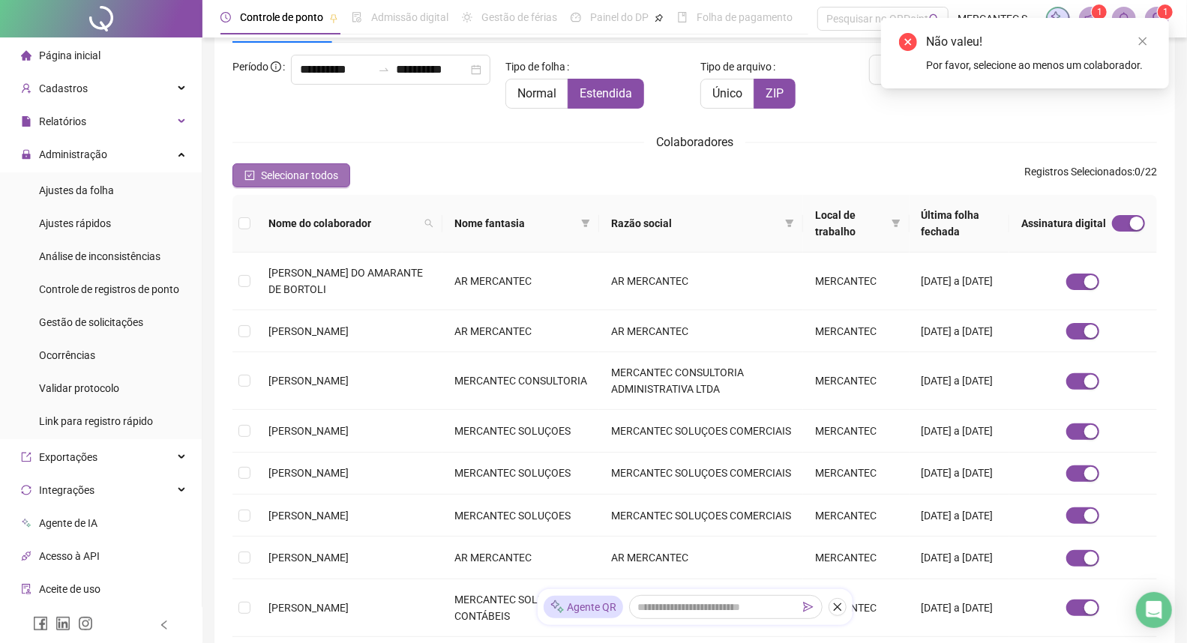
click at [315, 170] on span "Selecionar todos" at bounding box center [299, 175] width 77 height 16
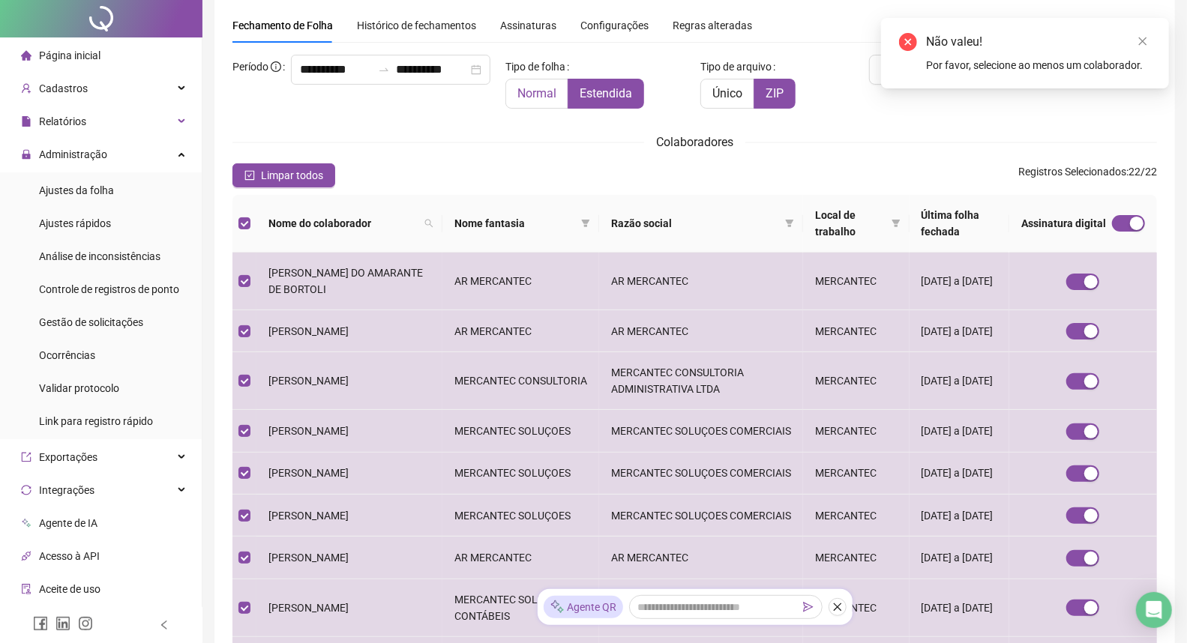
scroll to position [0, 0]
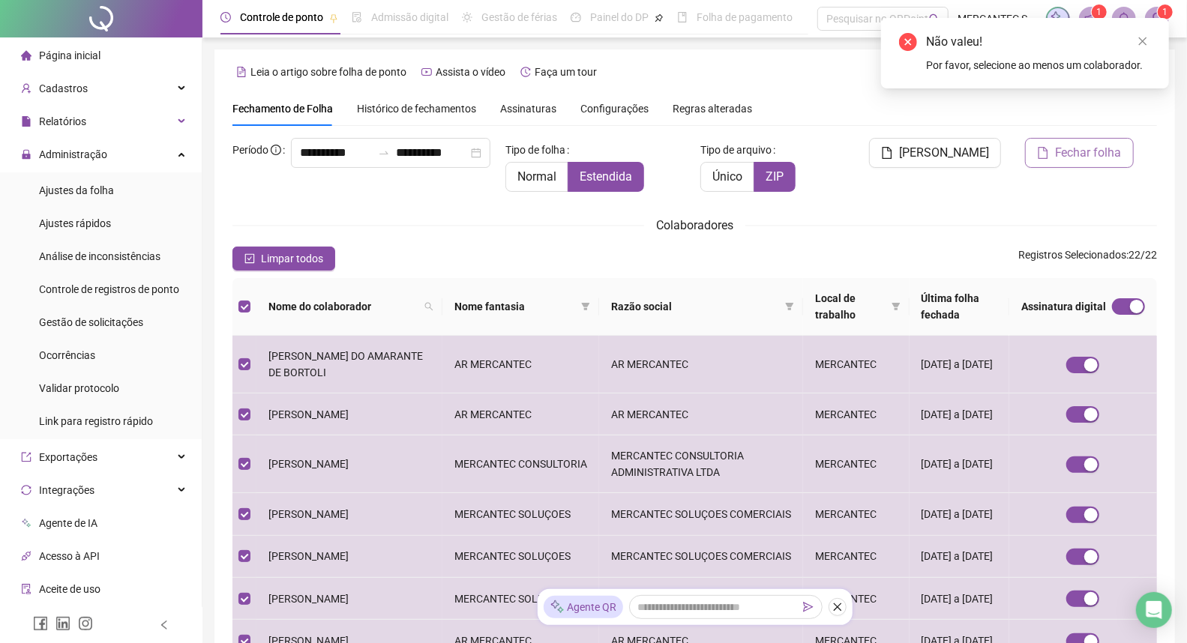
click at [1081, 150] on span "Fechar folha" at bounding box center [1088, 153] width 67 height 18
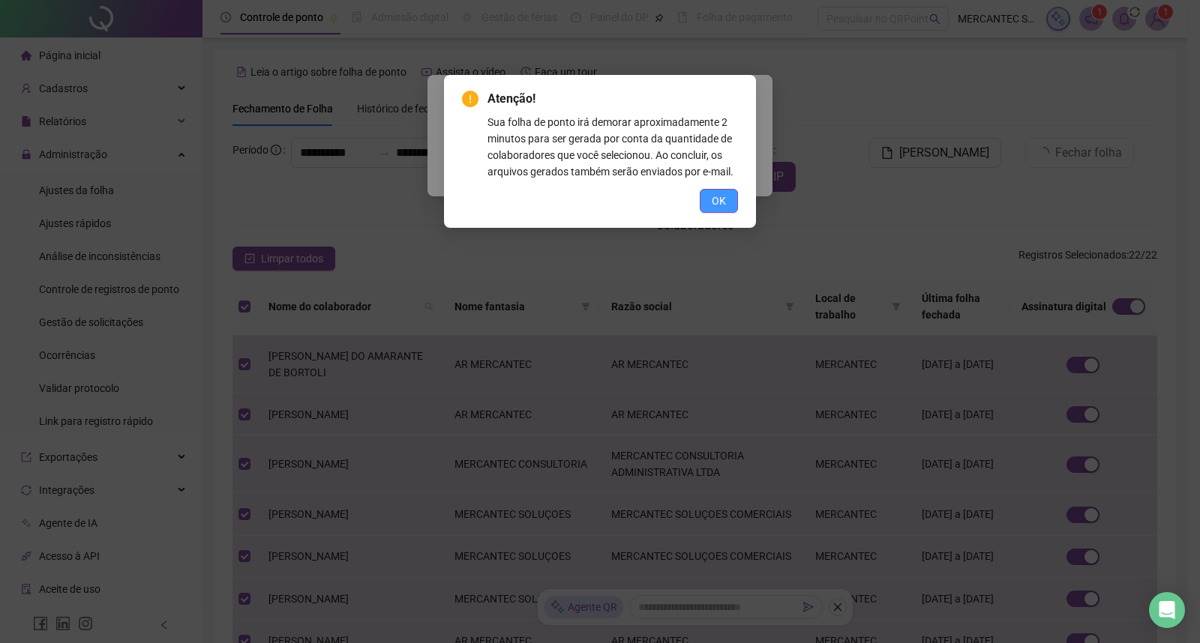
click at [723, 196] on span "OK" at bounding box center [718, 201] width 14 height 16
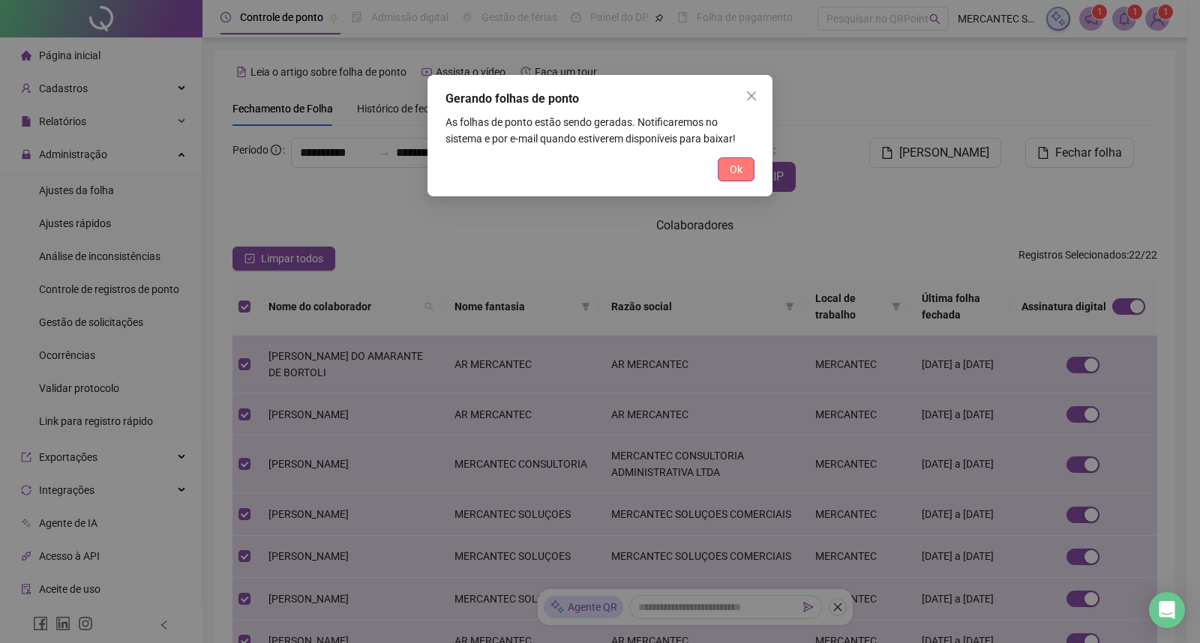
click at [730, 177] on button "Ok" at bounding box center [735, 169] width 37 height 24
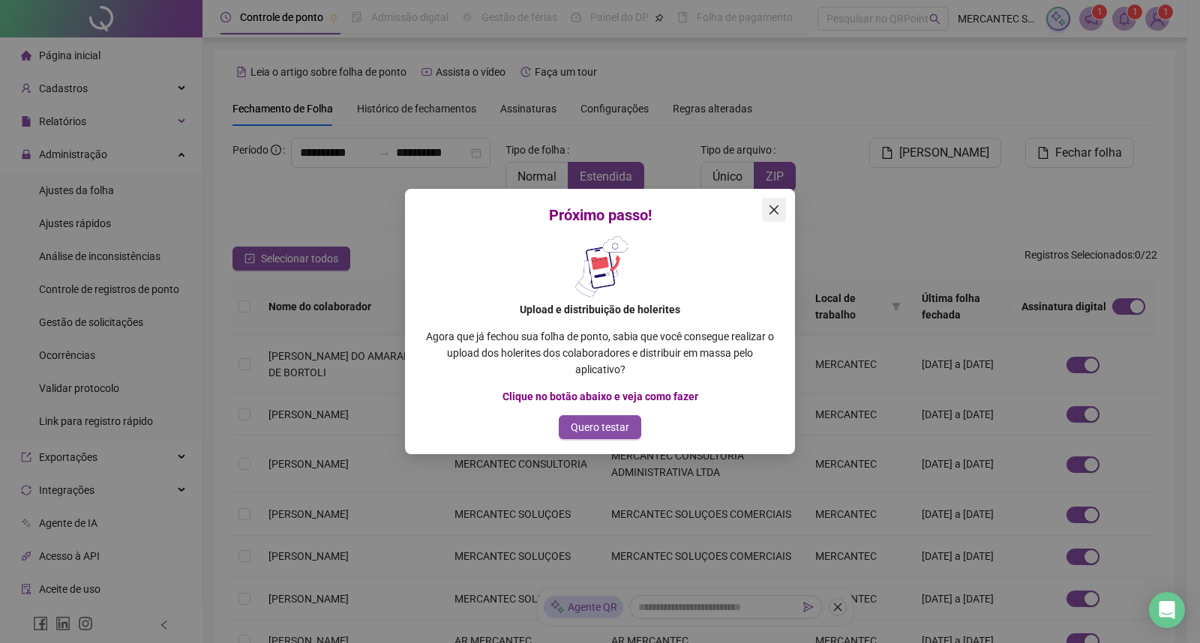
click at [769, 206] on icon "close" at bounding box center [774, 210] width 12 height 12
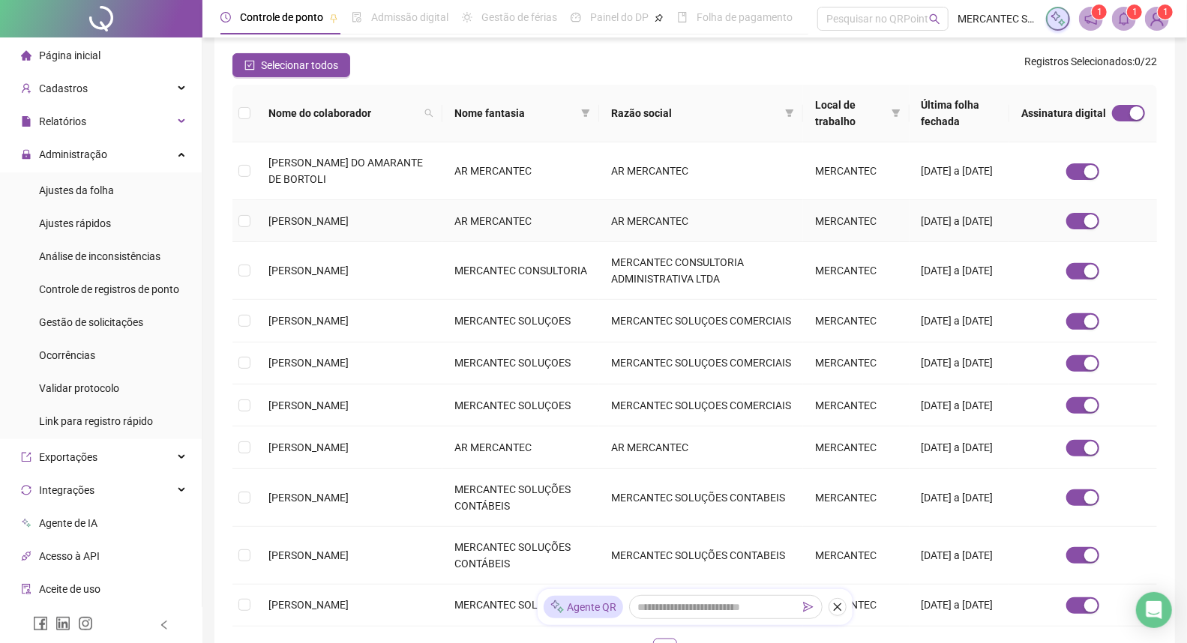
scroll to position [19, 0]
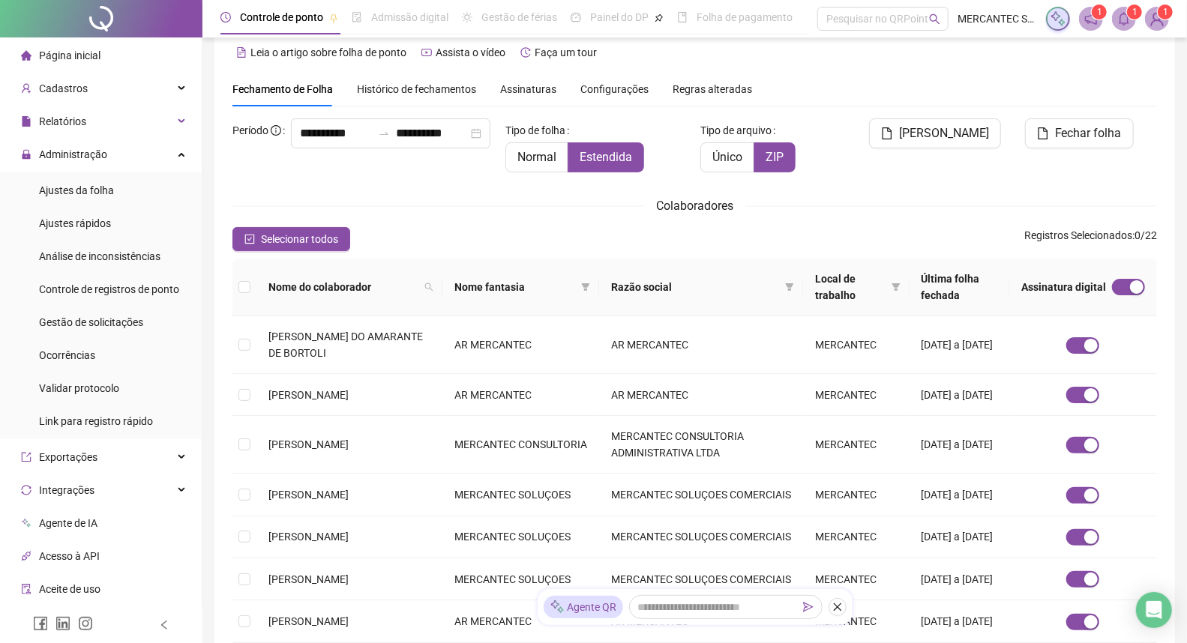
click at [520, 88] on span "Assinaturas" at bounding box center [528, 89] width 56 height 10
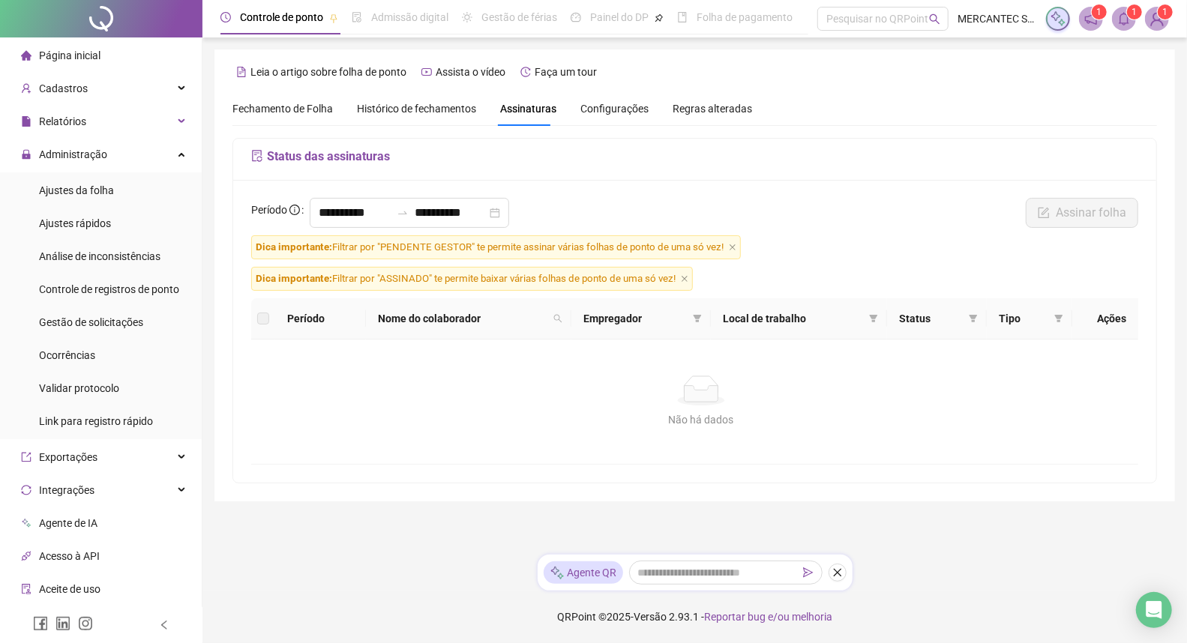
scroll to position [0, 0]
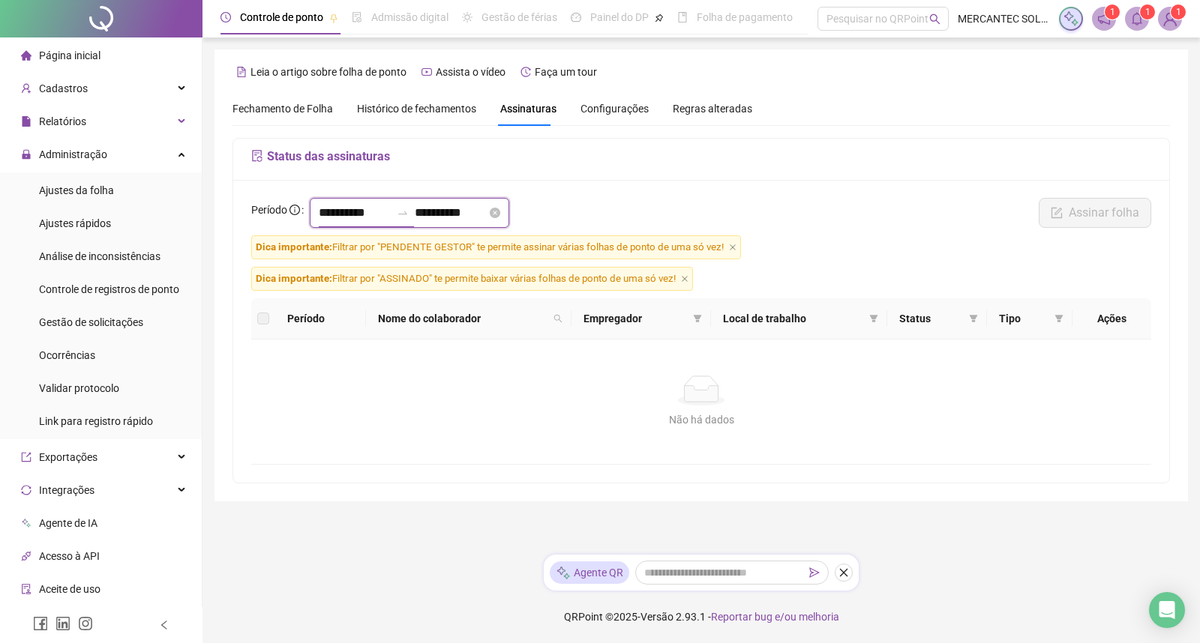
click at [388, 214] on input "**********" at bounding box center [355, 213] width 72 height 18
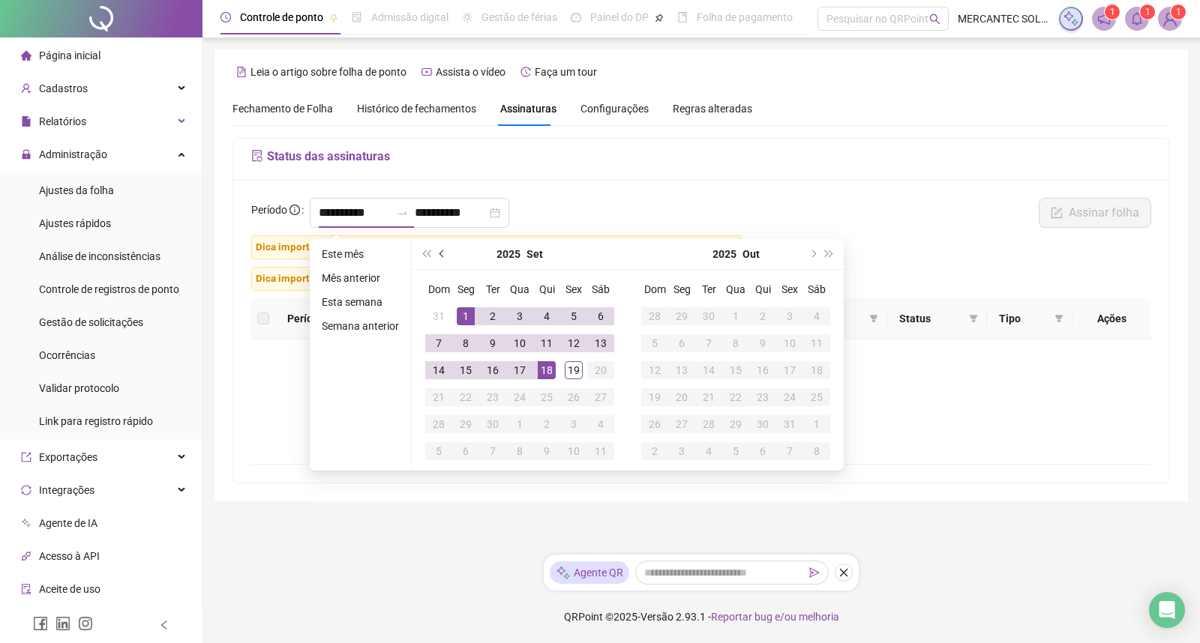
click at [439, 252] on span "prev-year" at bounding box center [442, 253] width 7 height 7
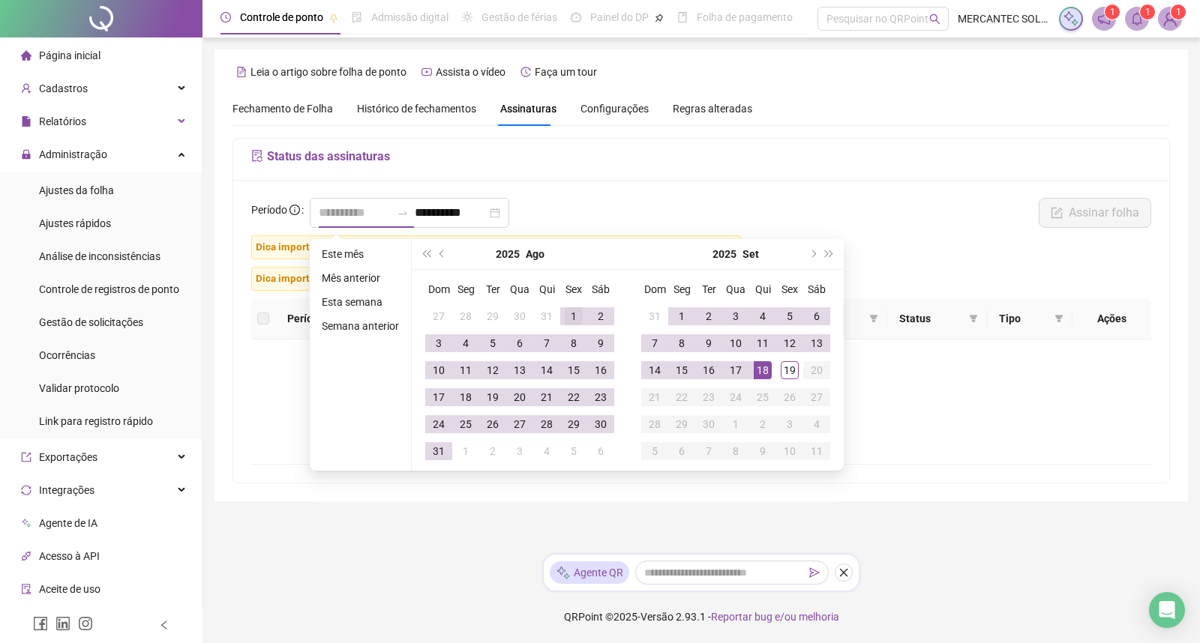
type input "**********"
click at [560, 313] on td "1" at bounding box center [573, 316] width 27 height 27
type input "**********"
click at [789, 372] on div "19" at bounding box center [789, 370] width 18 height 18
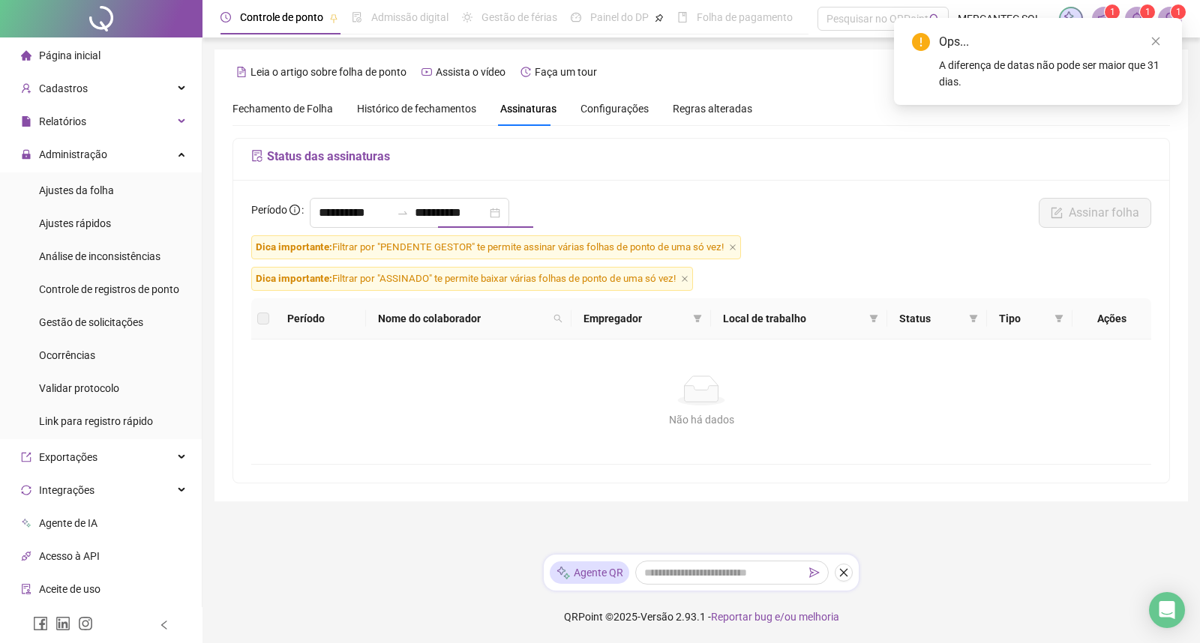
type input "**********"
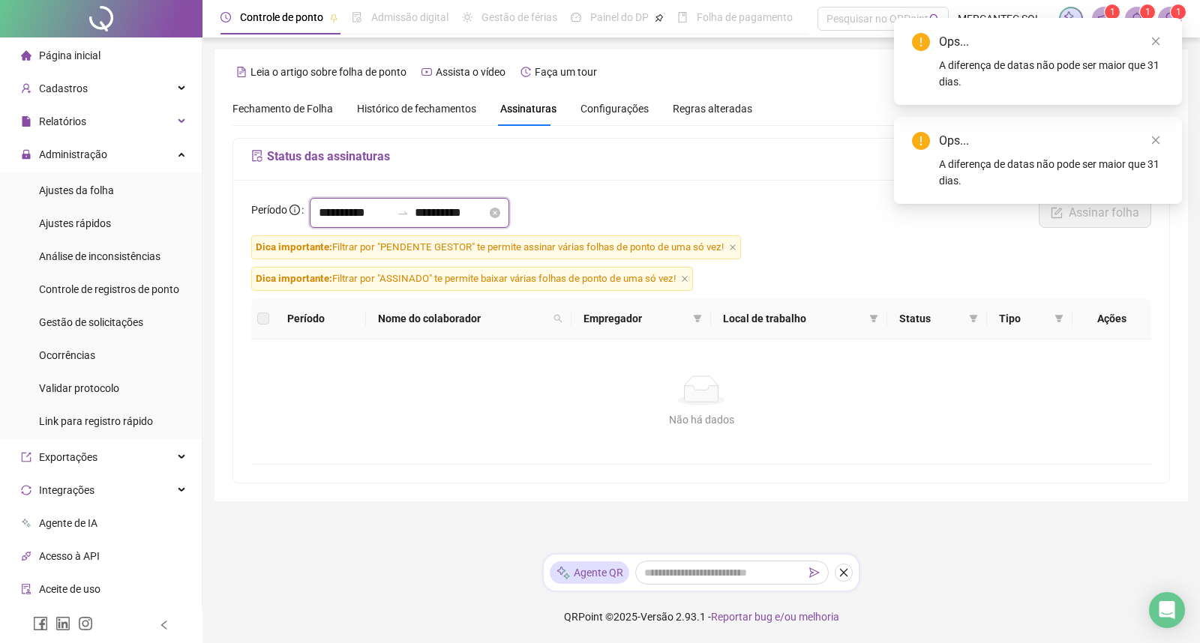
click at [487, 211] on input "**********" at bounding box center [451, 213] width 72 height 18
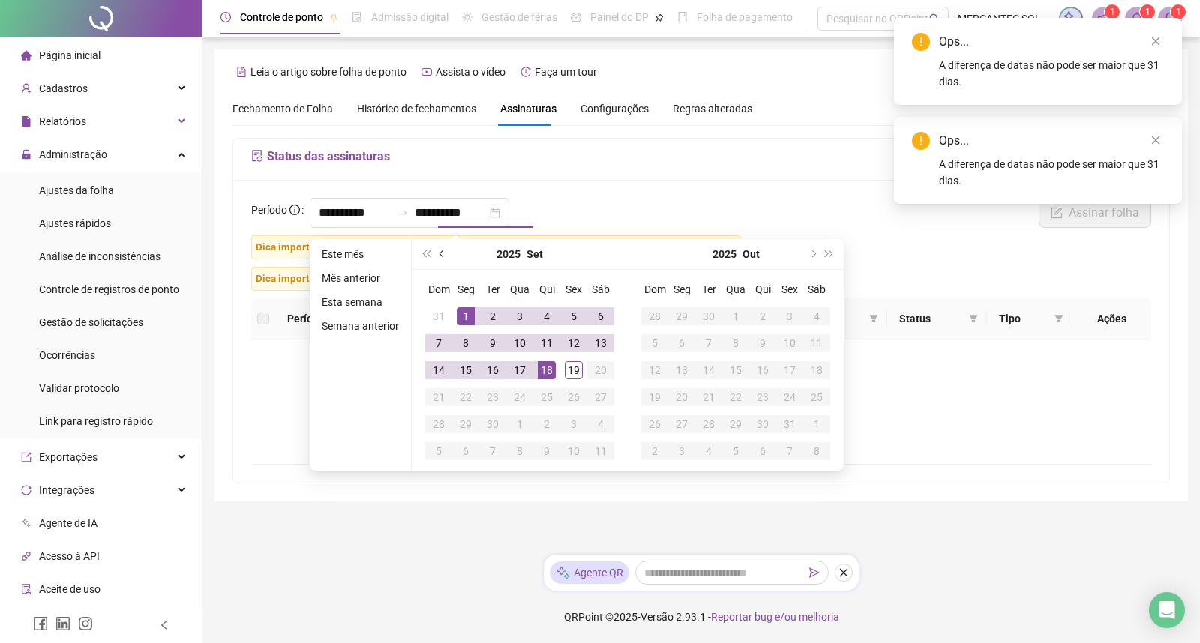
click at [441, 253] on span "prev-year" at bounding box center [442, 253] width 7 height 7
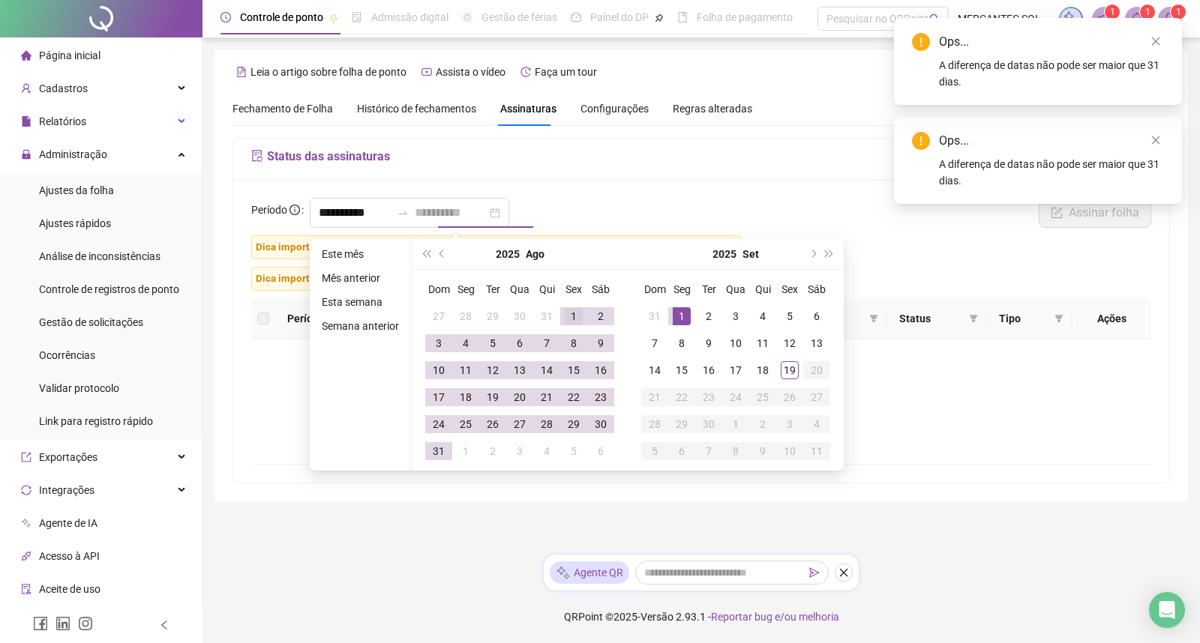
type input "**********"
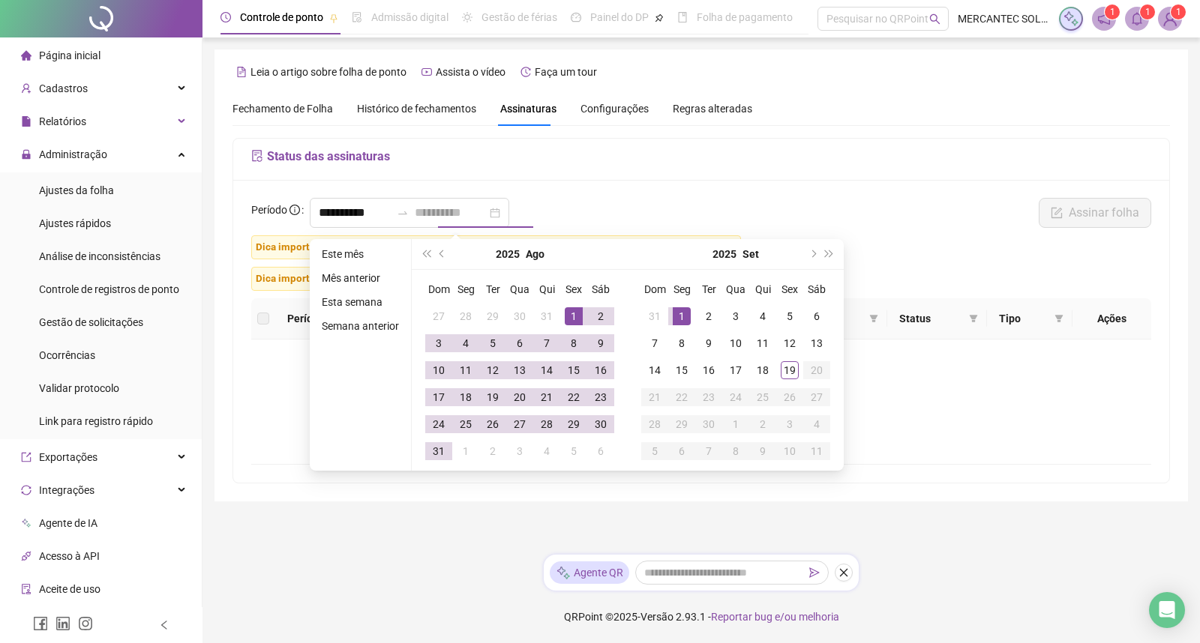
click at [565, 318] on div "1" at bounding box center [574, 316] width 18 height 18
click at [439, 442] on div "31" at bounding box center [439, 451] width 18 height 18
type input "**********"
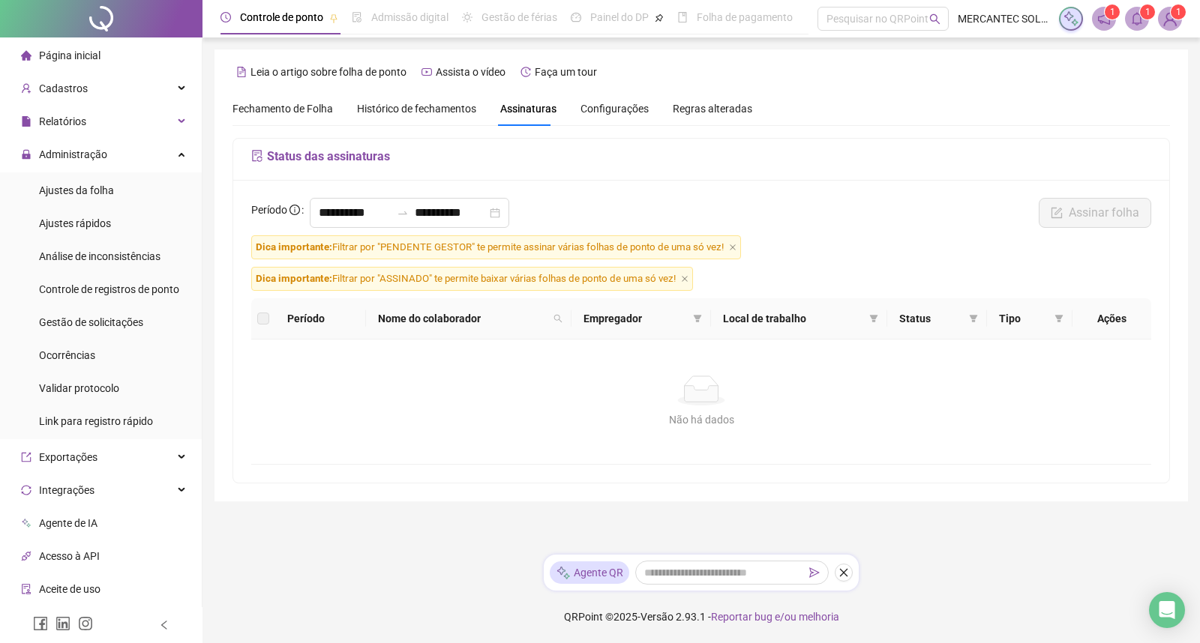
click at [735, 257] on span "Dica importante: Filtrar por "PENDENTE GESTOR" te permite assinar várias folhas…" at bounding box center [496, 247] width 490 height 24
click at [415, 109] on span "Histórico de fechamentos" at bounding box center [416, 109] width 119 height 12
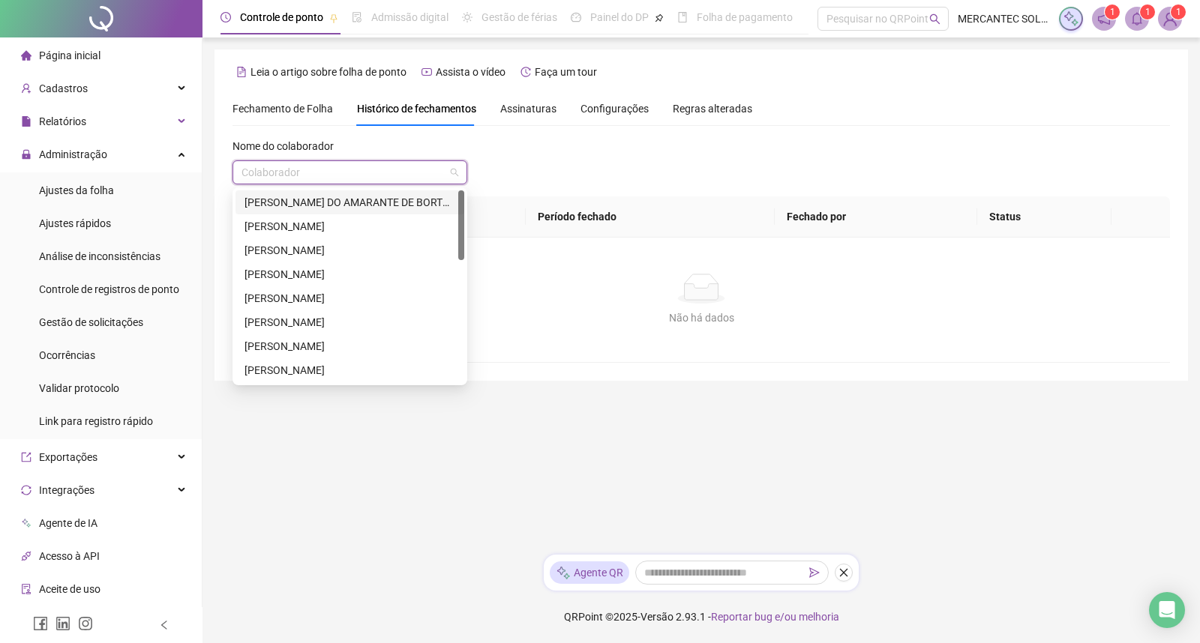
click at [340, 175] on input "search" at bounding box center [342, 172] width 203 height 22
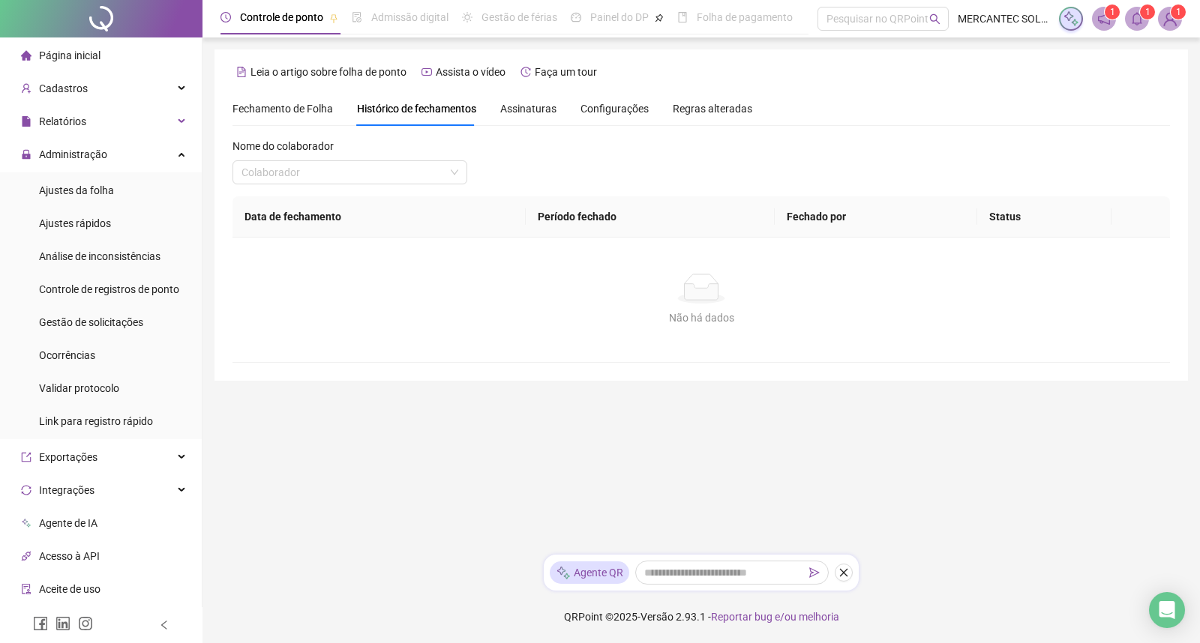
click at [258, 106] on span "Fechamento de Folha" at bounding box center [282, 109] width 100 height 12
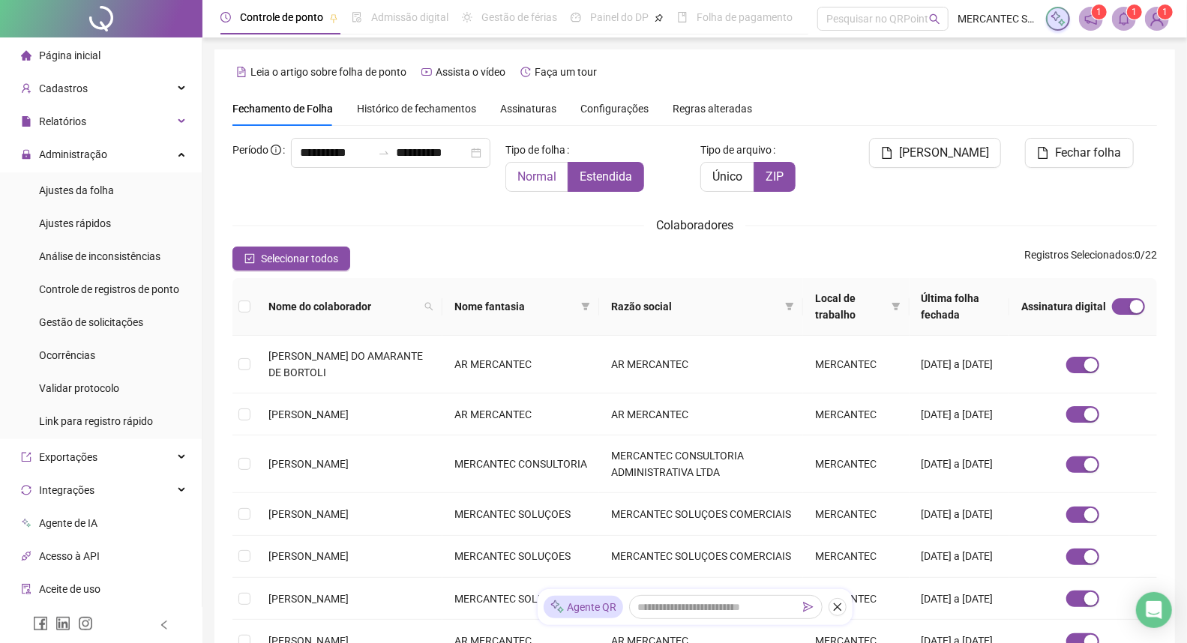
type input "**********"
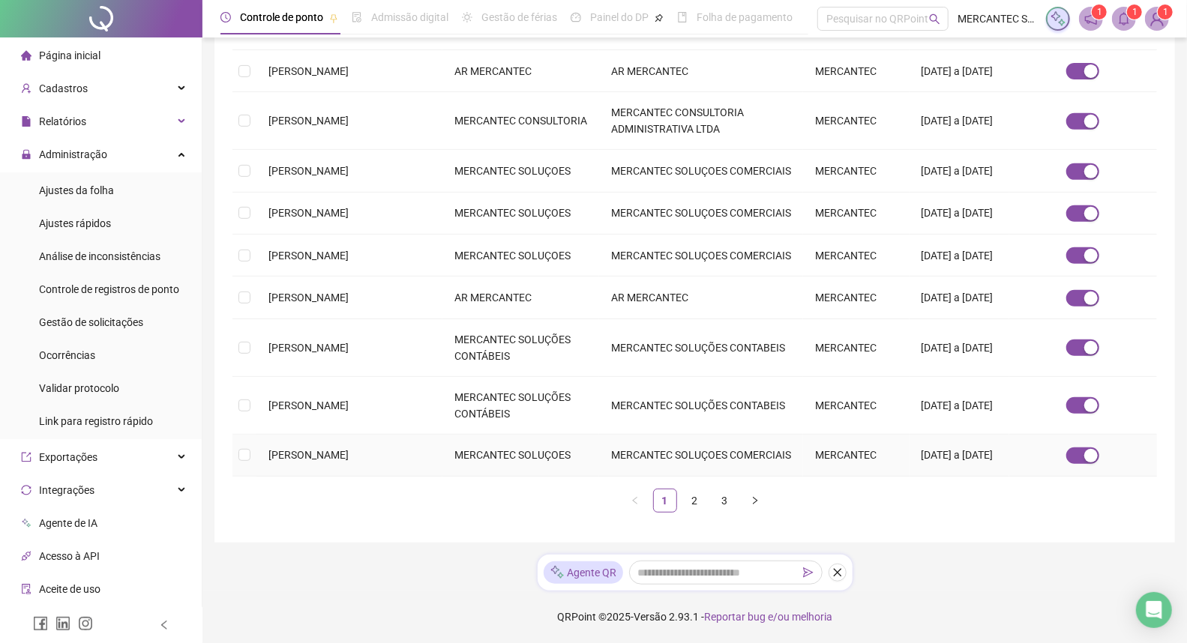
scroll to position [436, 0]
click at [694, 505] on link "2" at bounding box center [695, 501] width 22 height 22
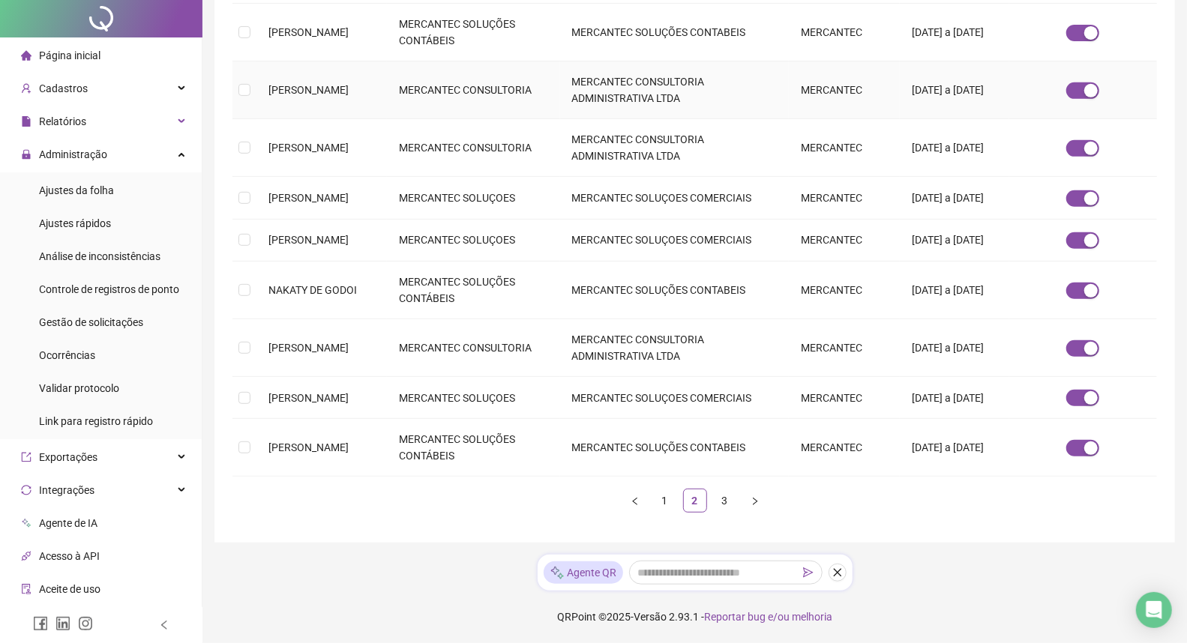
scroll to position [0, 0]
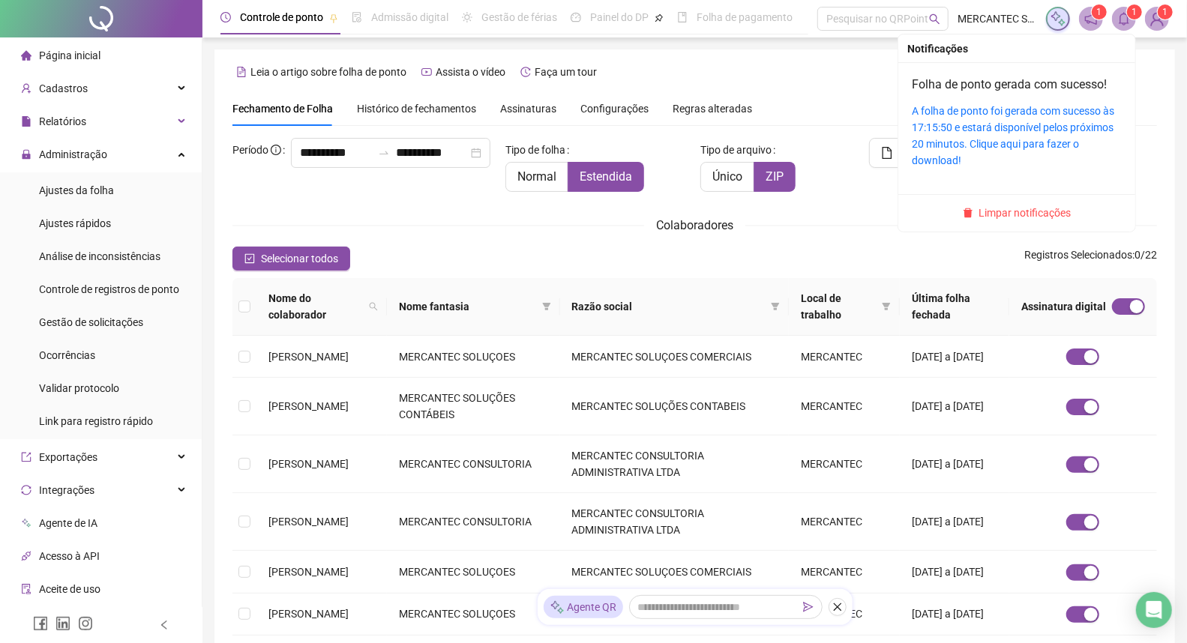
click at [1122, 16] on icon "bell" at bounding box center [1123, 18] width 13 height 13
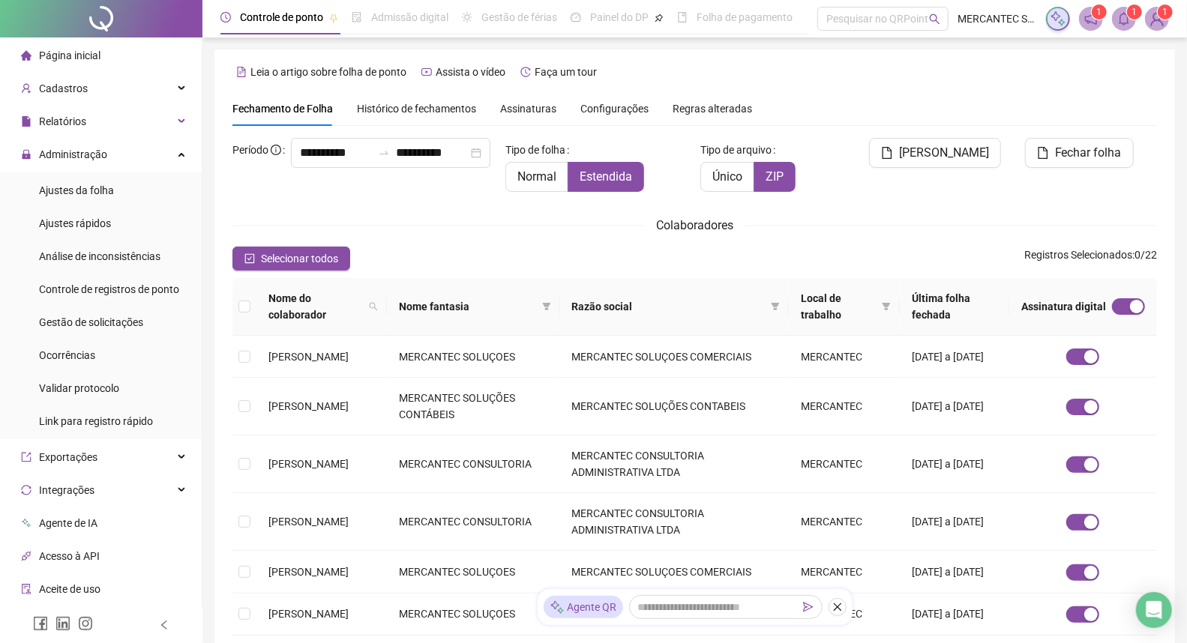
click at [1089, 13] on icon "notification" at bounding box center [1090, 18] width 13 height 13
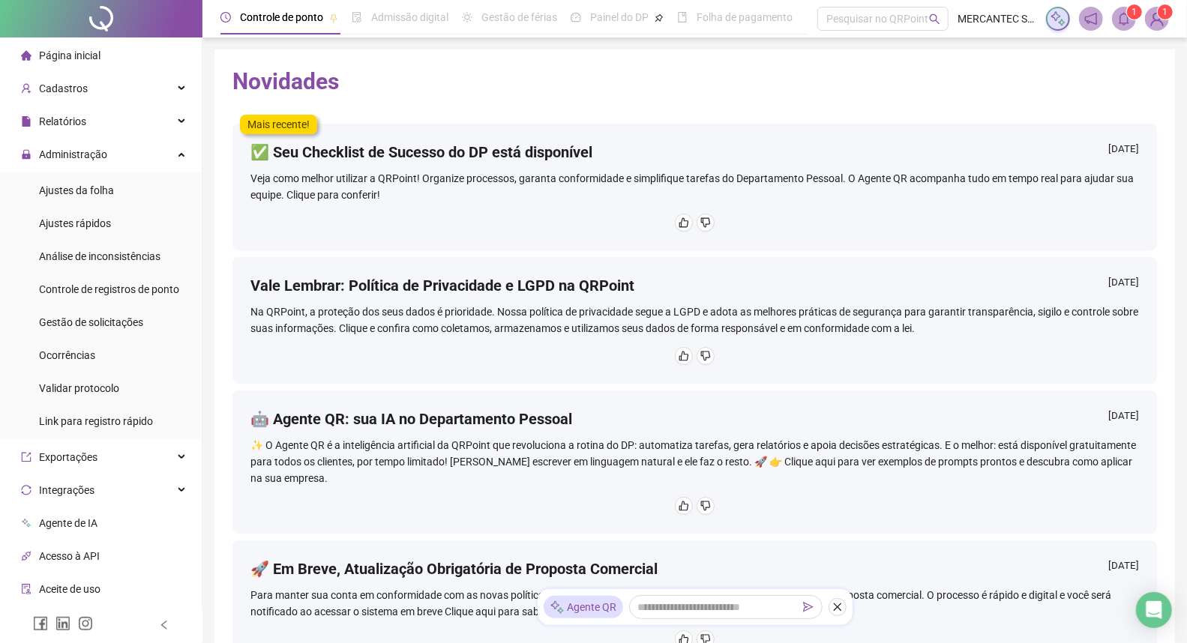
click at [1155, 19] on img at bounding box center [1157, 18] width 22 height 22
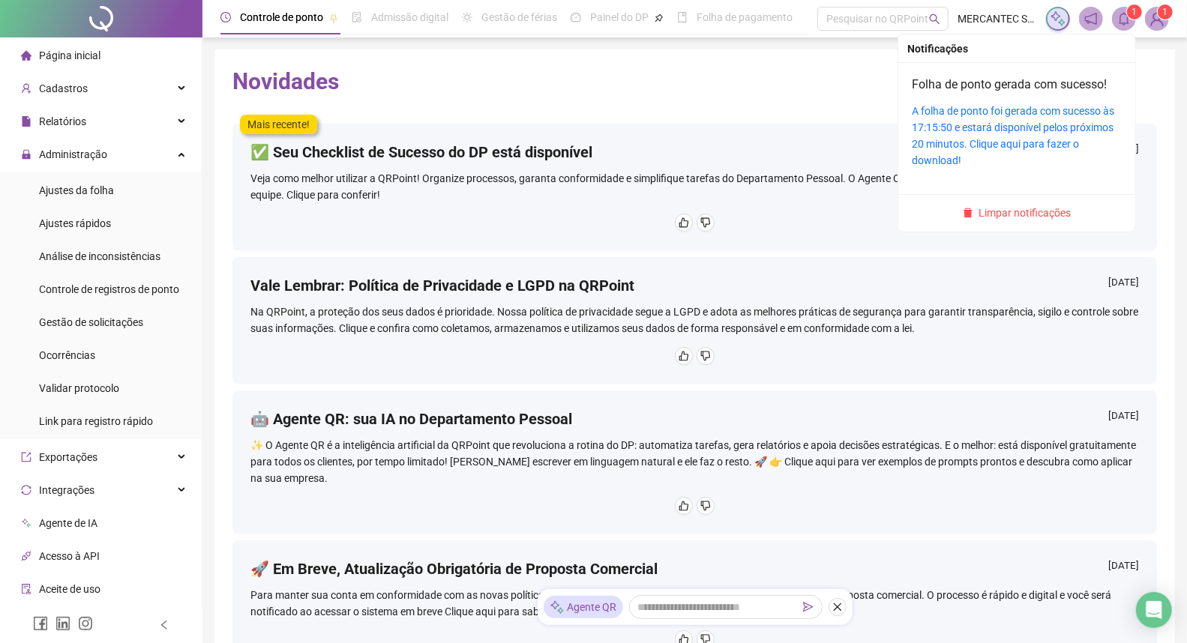
click at [1130, 16] on sup "1" at bounding box center [1134, 11] width 15 height 15
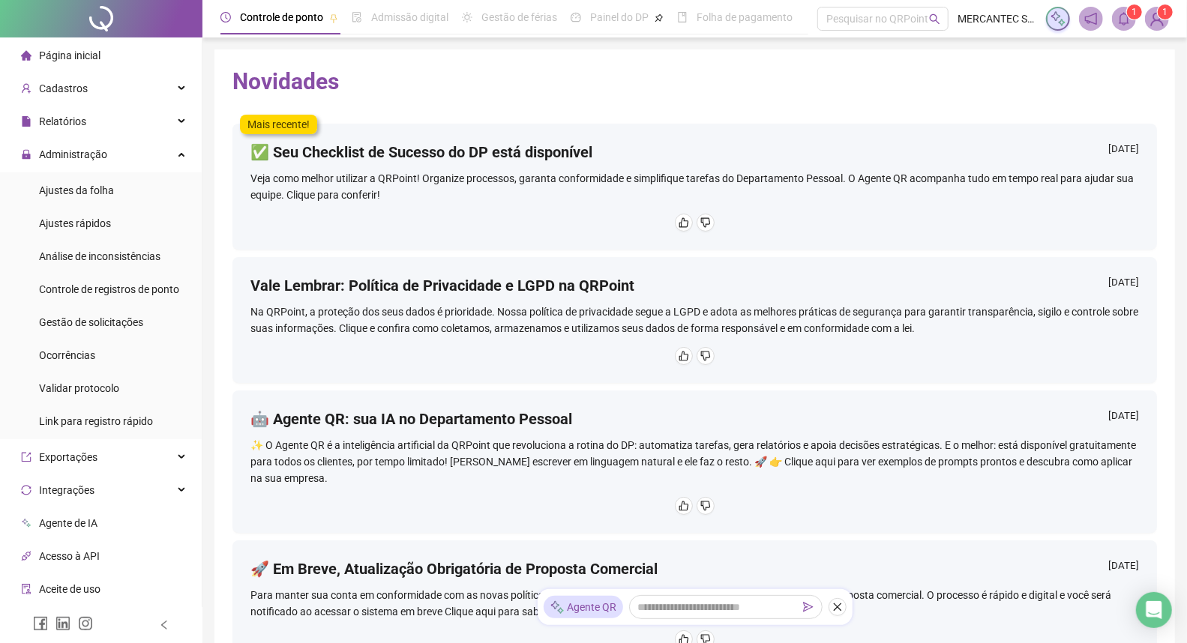
click at [76, 55] on span "Página inicial" at bounding box center [69, 55] width 61 height 12
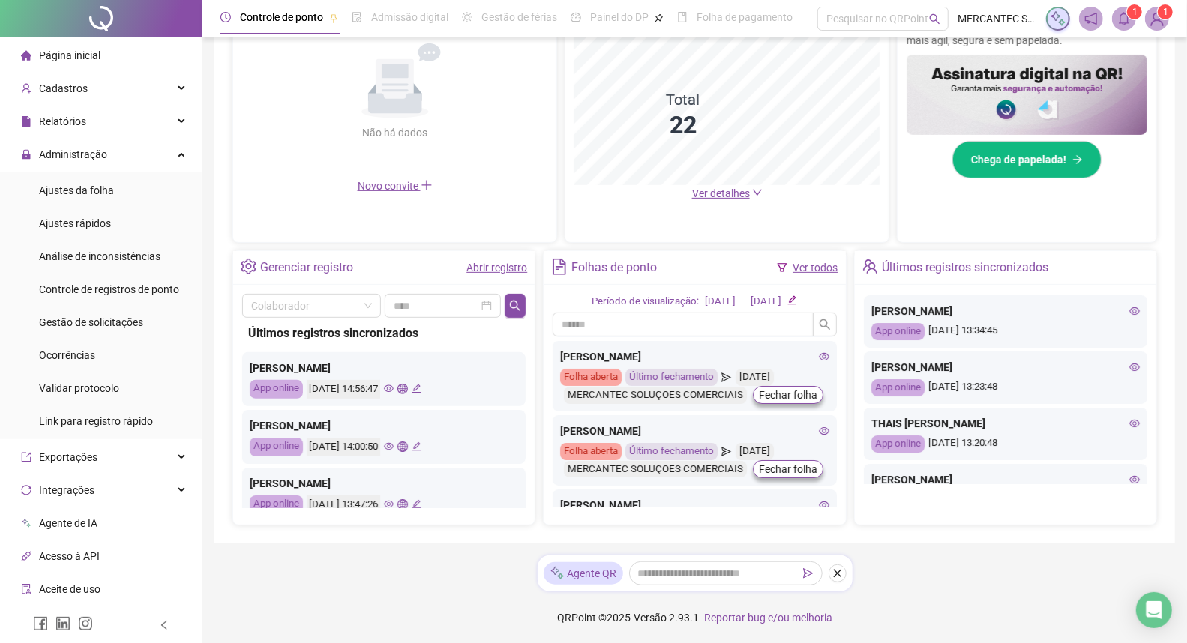
scroll to position [300, 0]
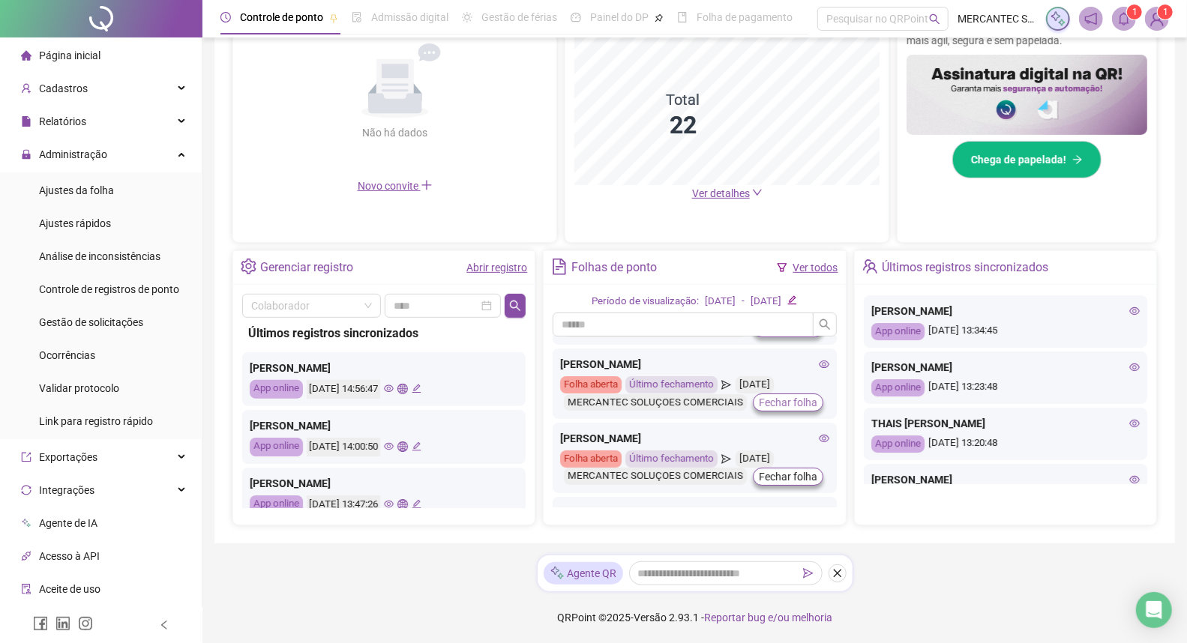
click at [775, 403] on span "Fechar folha" at bounding box center [788, 402] width 58 height 16
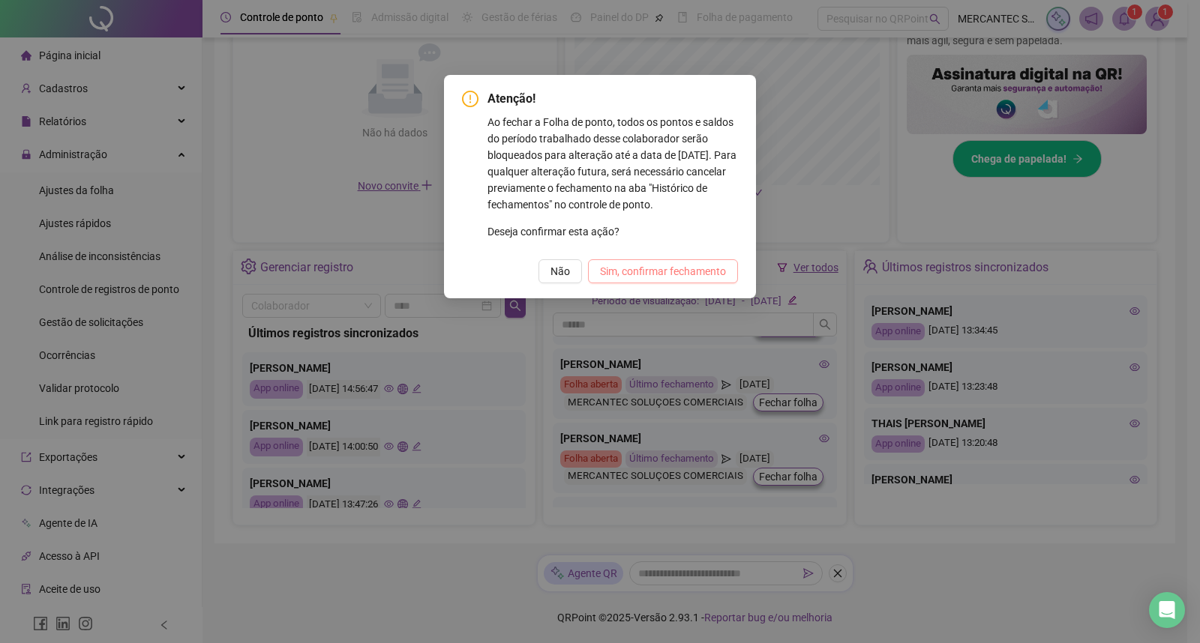
click at [662, 274] on span "Sim, confirmar fechamento" at bounding box center [663, 271] width 126 height 16
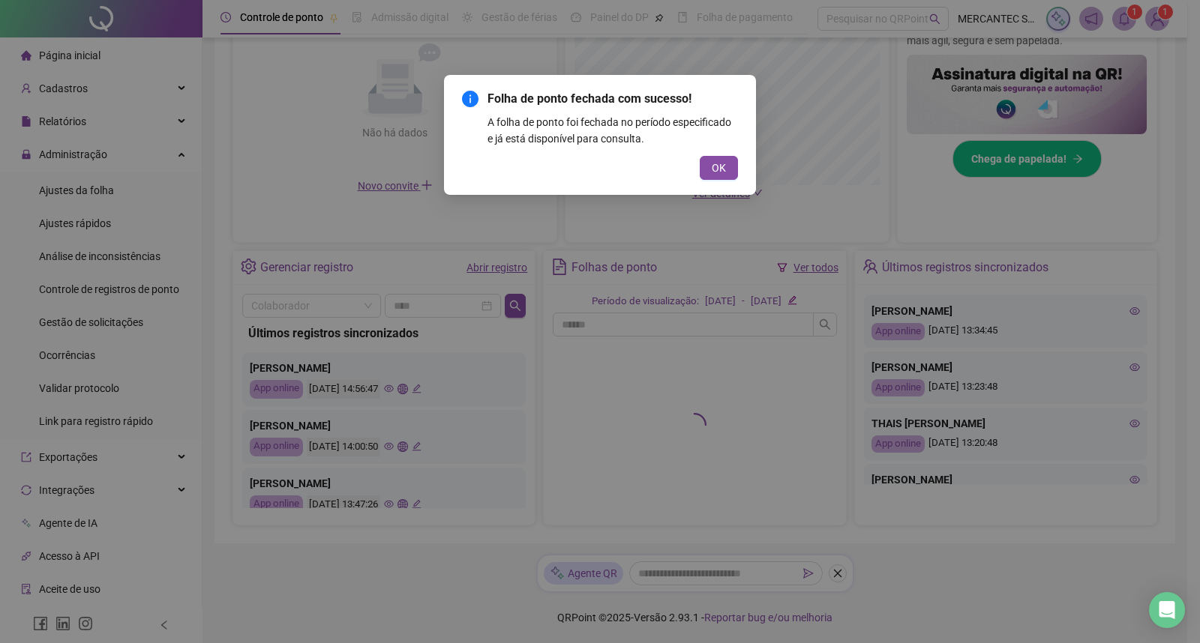
drag, startPoint x: 717, startPoint y: 167, endPoint x: 742, endPoint y: 223, distance: 60.7
click at [718, 168] on span "OK" at bounding box center [718, 168] width 14 height 16
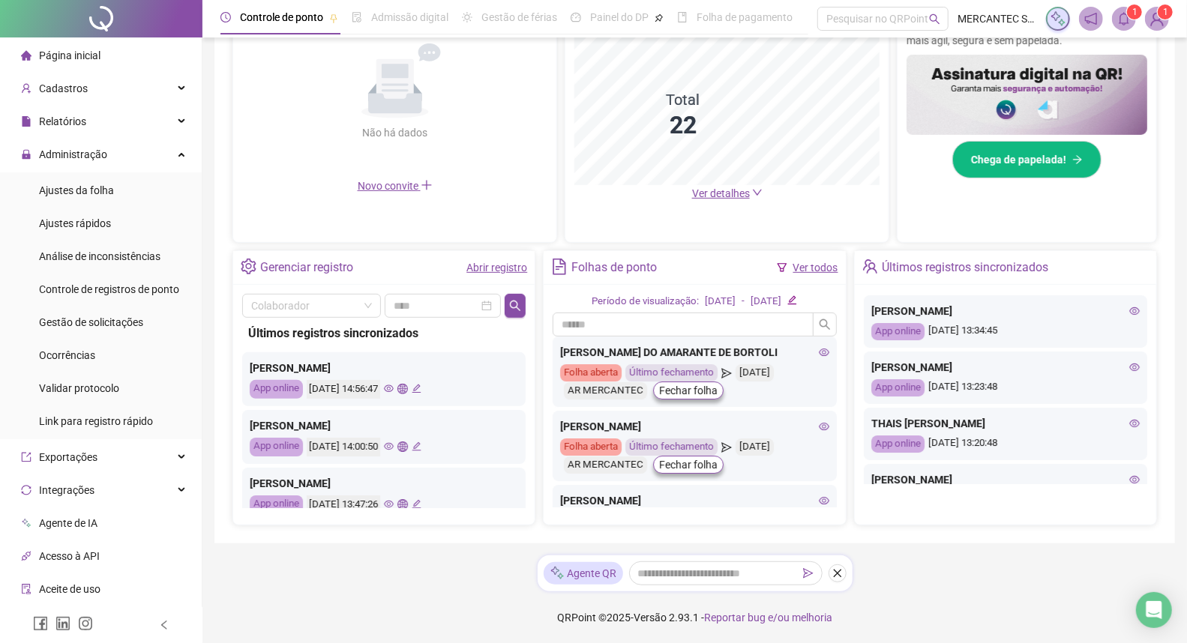
click at [810, 265] on link "Ver todos" at bounding box center [815, 268] width 45 height 12
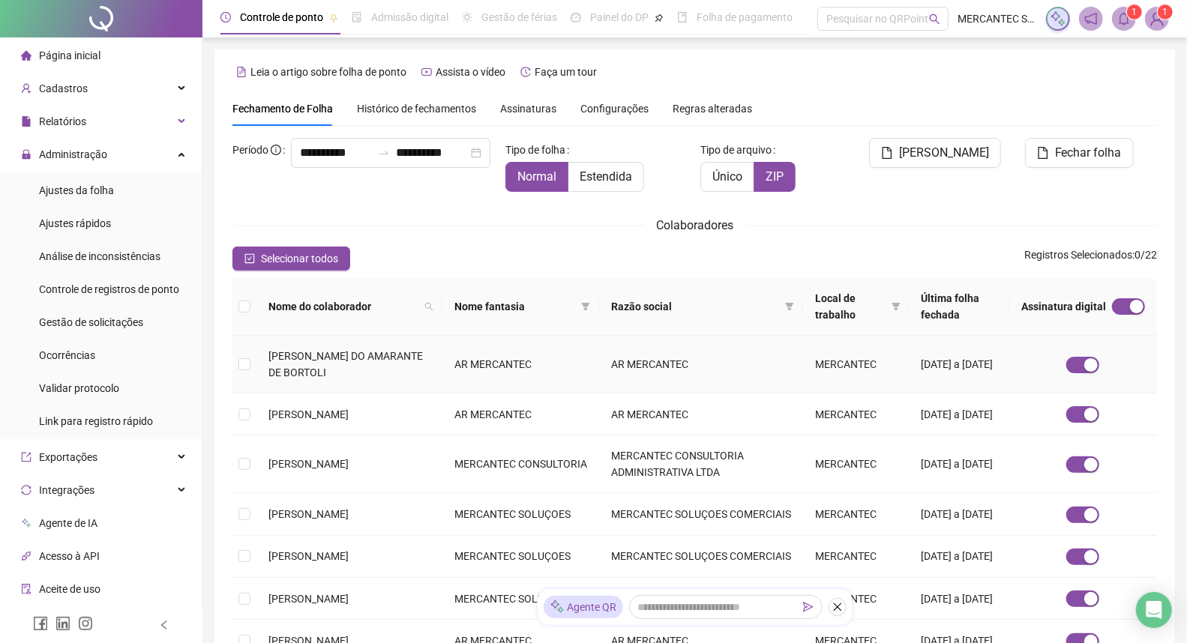
click at [633, 363] on td "AR MERCANTEC" at bounding box center [701, 365] width 205 height 58
